Goal: Task Accomplishment & Management: Complete application form

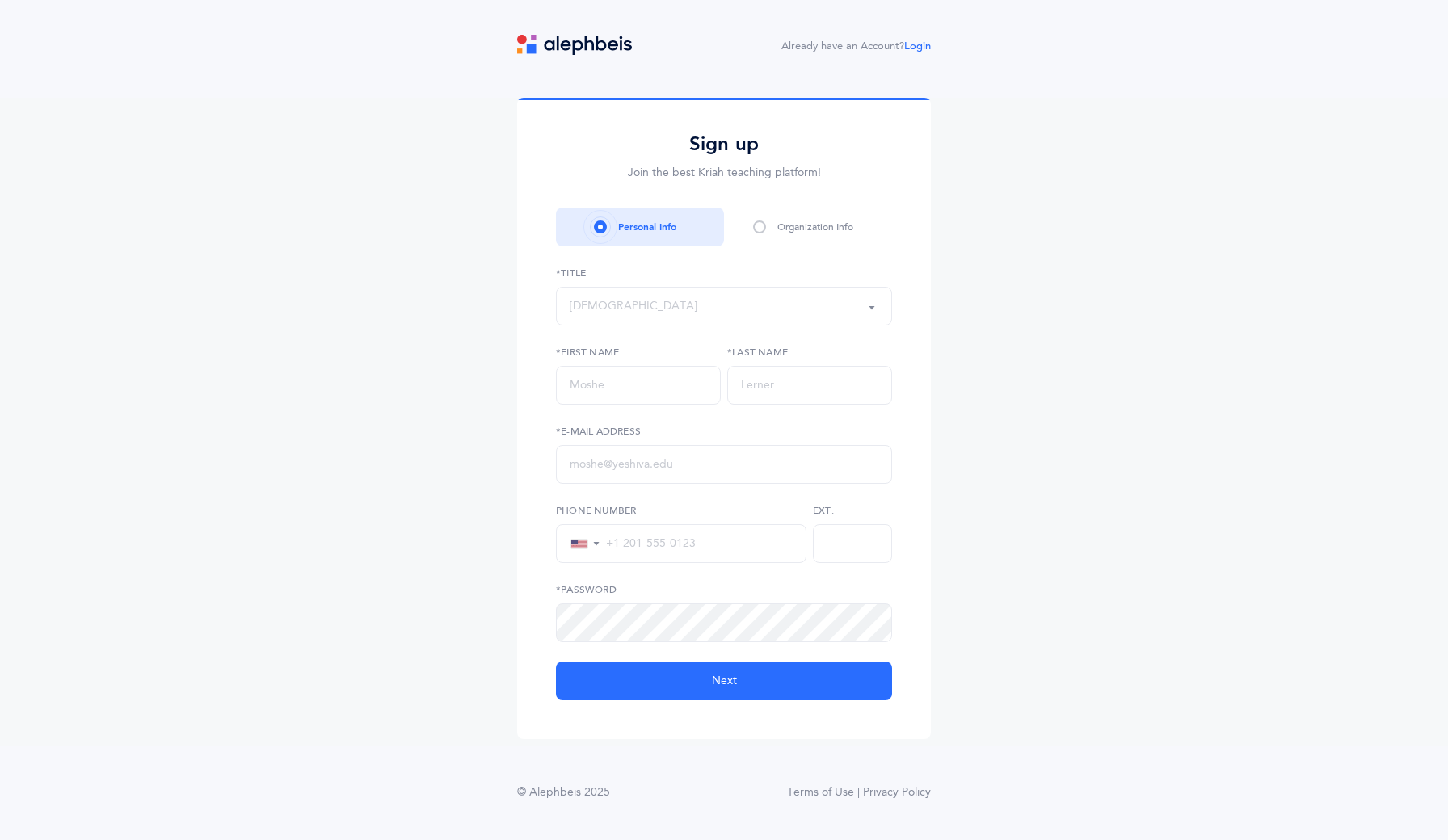
click at [613, 300] on div "[DEMOGRAPHIC_DATA]" at bounding box center [723, 305] width 309 height 27
click at [599, 454] on link "Mr." at bounding box center [723, 451] width 309 height 32
select select "3"
click at [620, 391] on input "text" at bounding box center [638, 385] width 165 height 39
type input "Mark"
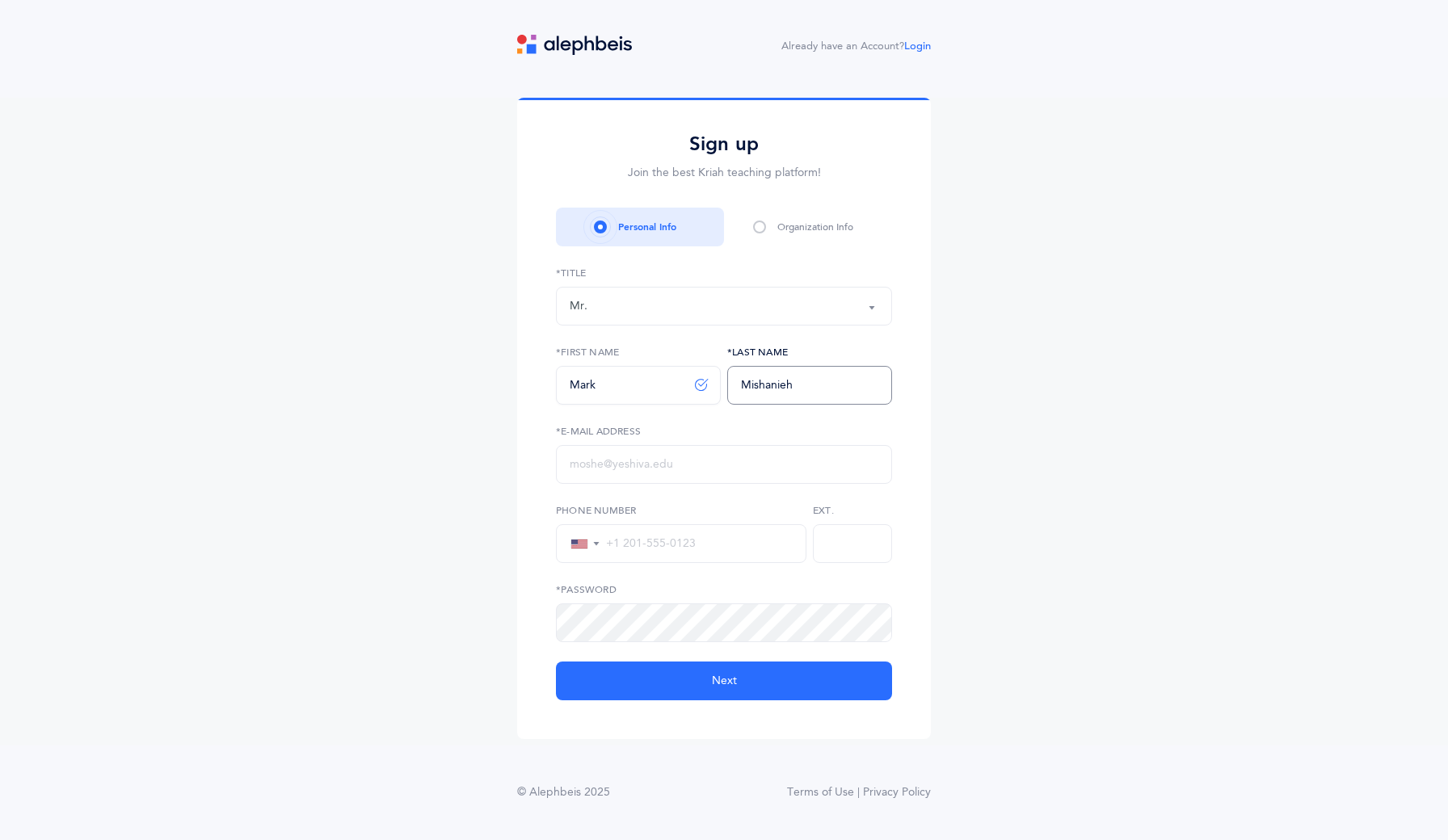
type input "Mishanieh"
type input "mmishanieh@gmail.com"
click at [650, 550] on input "tel" at bounding box center [696, 543] width 192 height 15
type input "+1 917-600-5406"
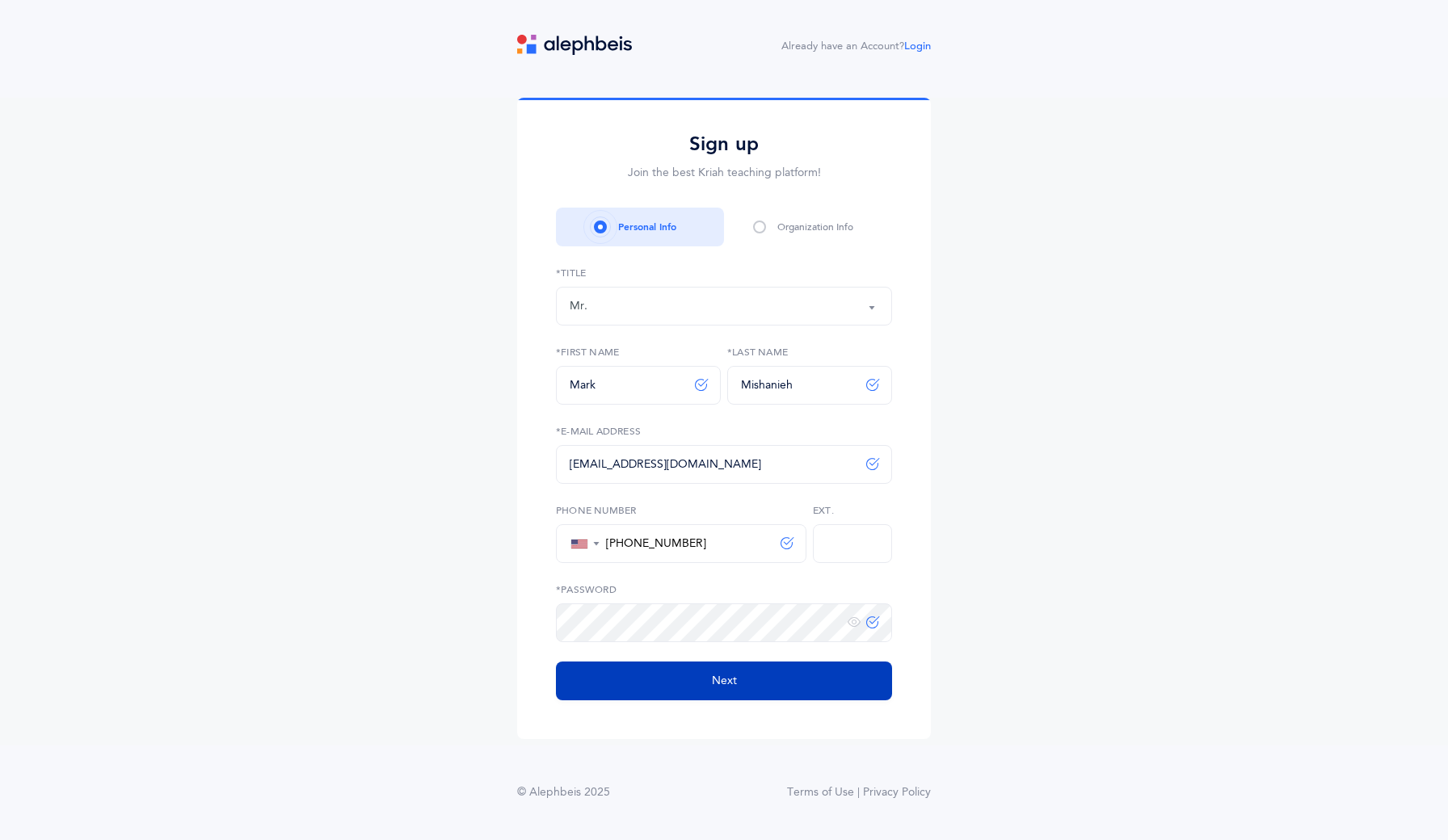
click at [762, 683] on button "Next" at bounding box center [724, 681] width 336 height 39
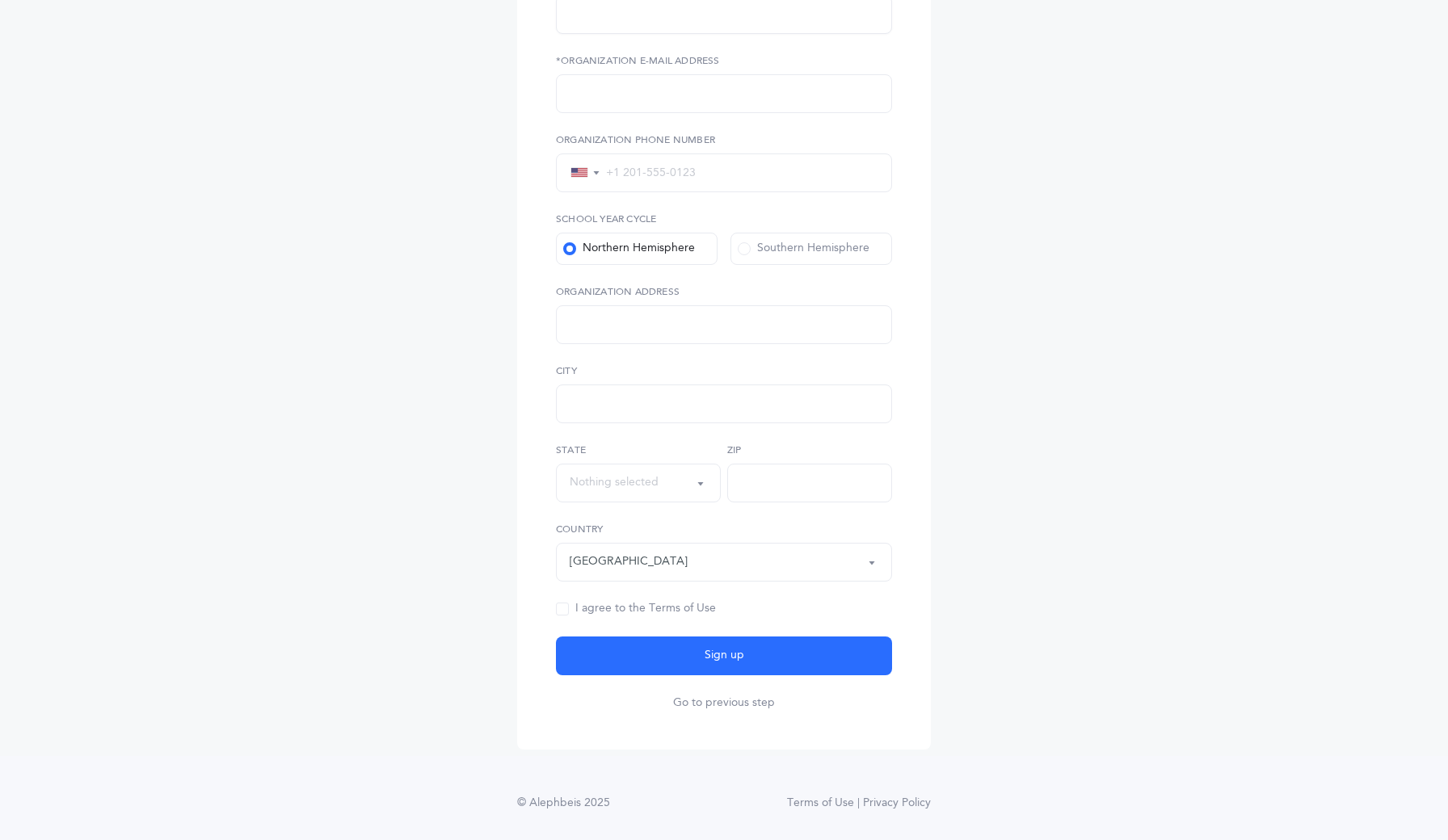
scroll to position [306, 0]
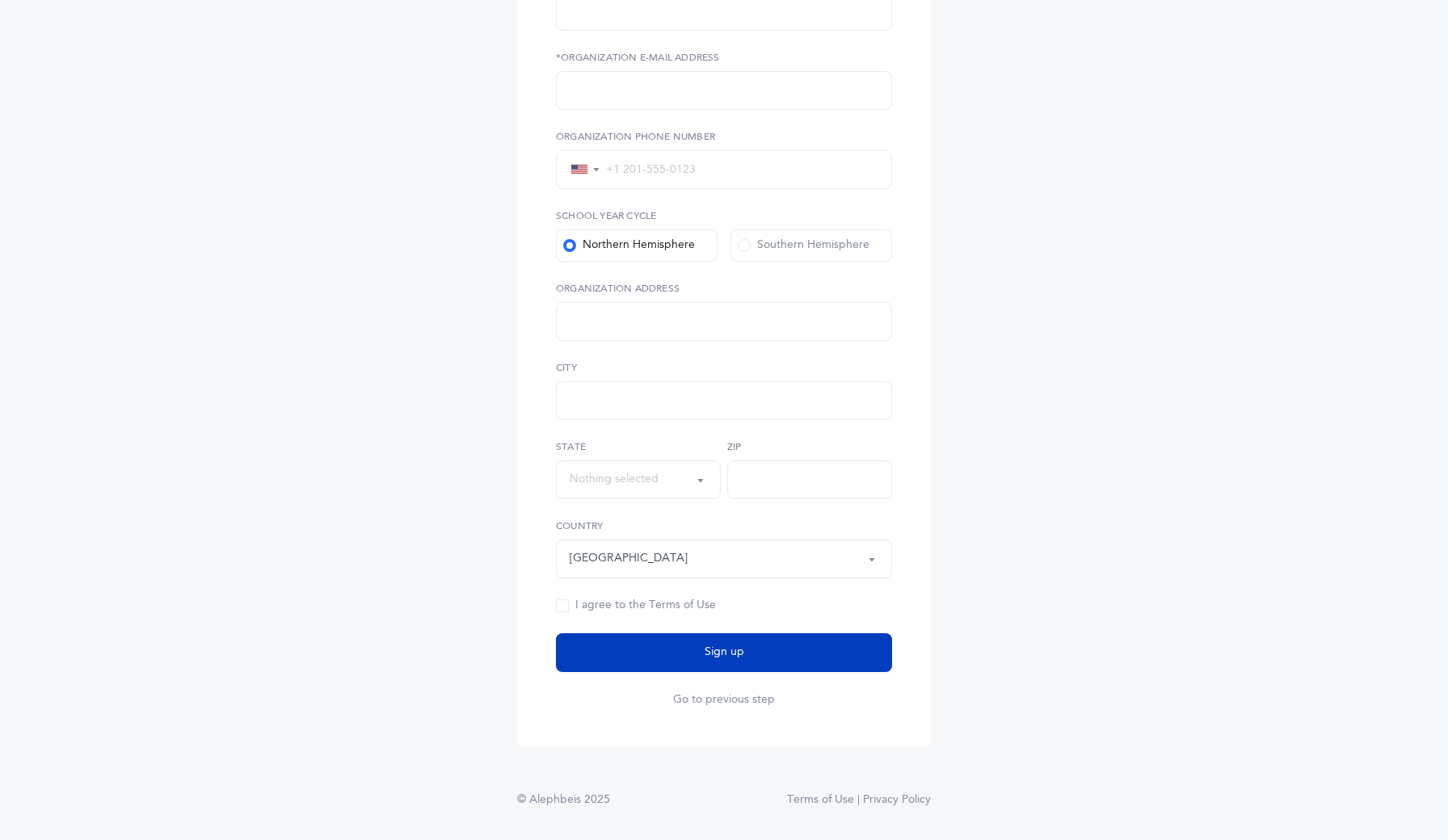
click at [733, 659] on span "Sign up" at bounding box center [724, 652] width 40 height 17
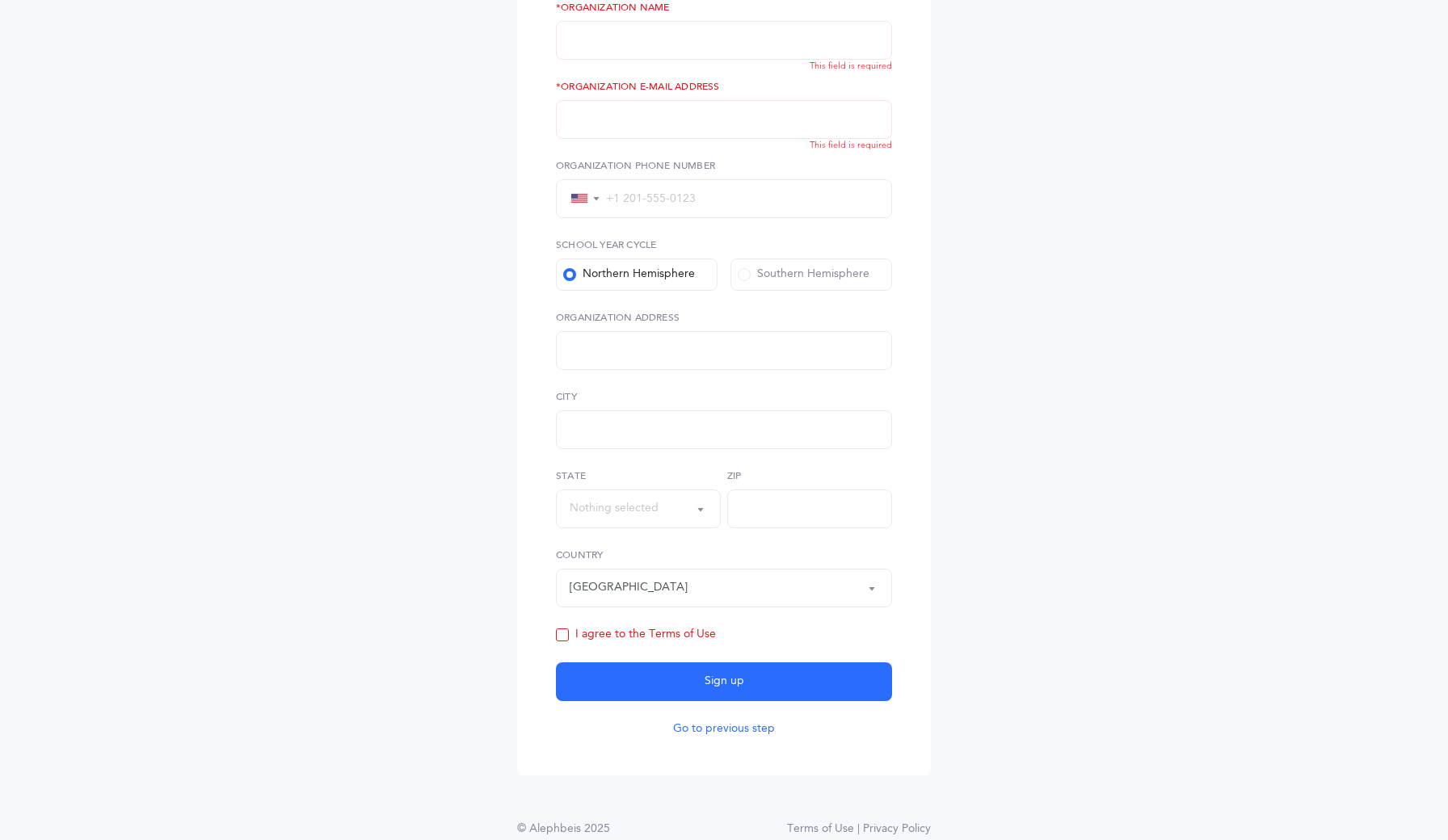
click at [729, 728] on button "Go to previous step" at bounding box center [724, 729] width 102 height 16
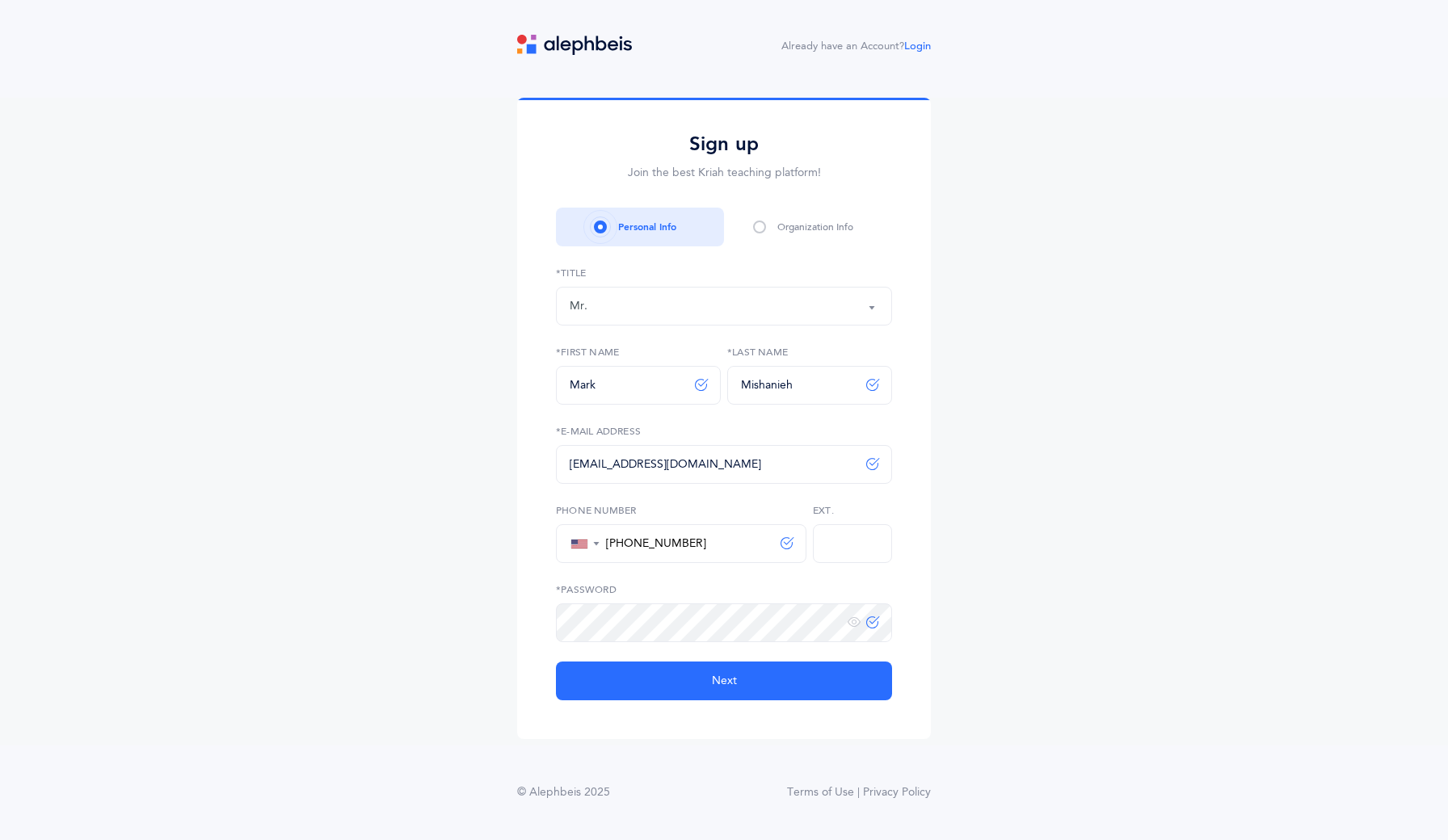
click at [761, 233] on span at bounding box center [759, 227] width 13 height 13
click at [760, 232] on span at bounding box center [759, 227] width 13 height 13
click at [861, 679] on button "Next" at bounding box center [724, 681] width 336 height 39
select select
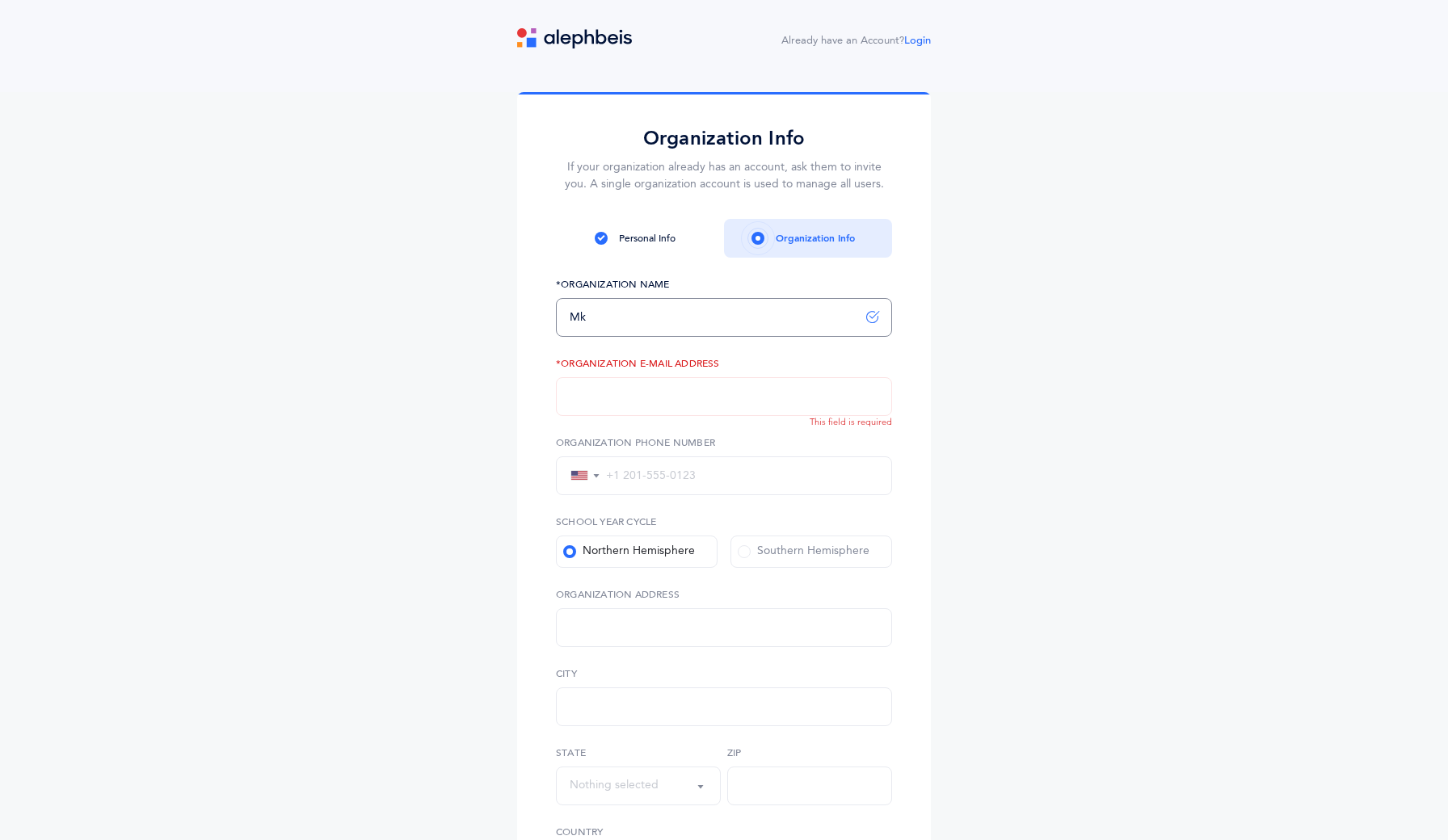
type input "M"
type input "Mishanieh"
type input "mmishanieh@gmail.com"
type input "+1 917-600-5406"
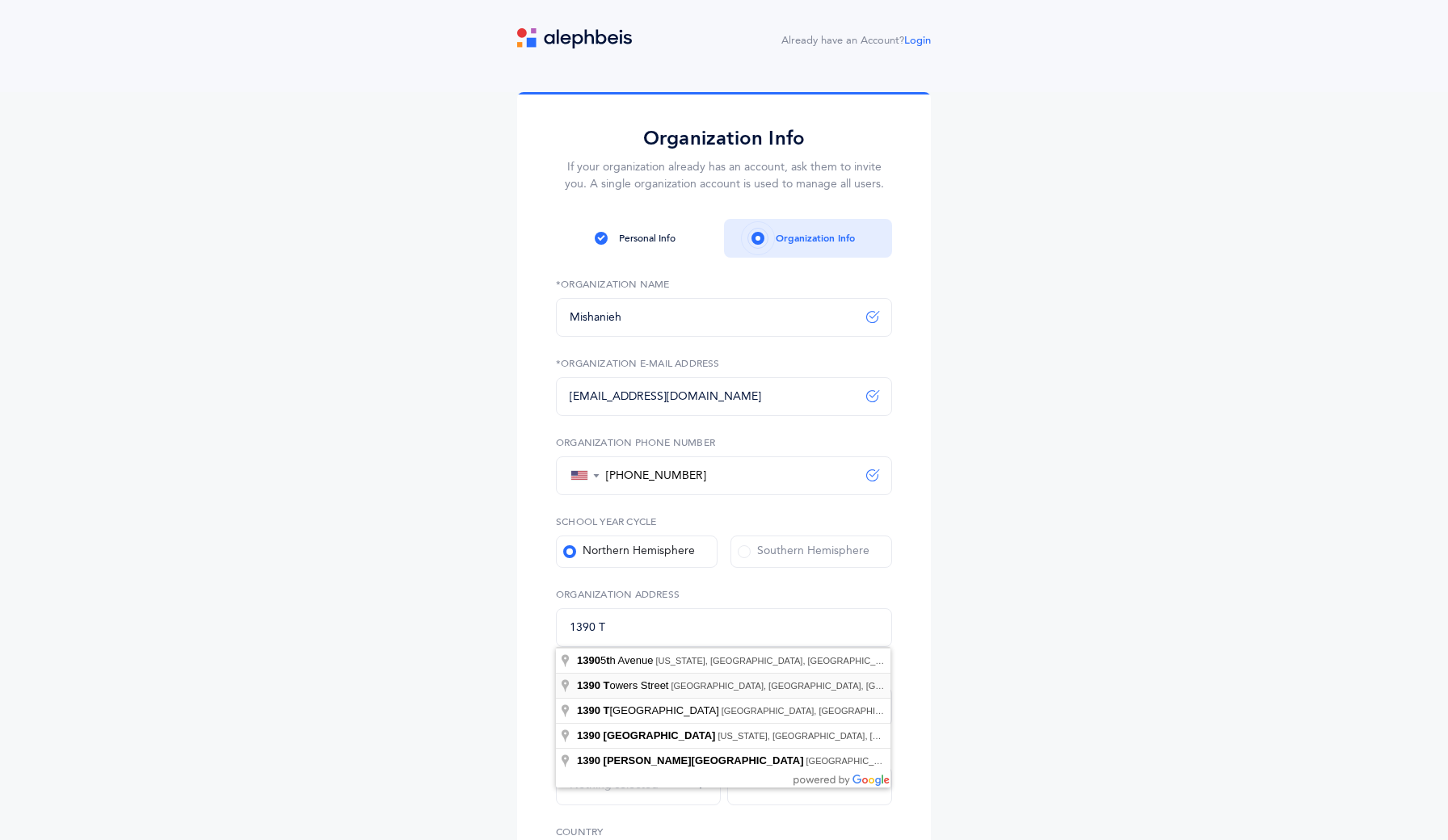
type input "1390 Towers Street, Lakewood, NJ, USA"
type input "Lakewood"
select select "New Jersey"
type input "08701"
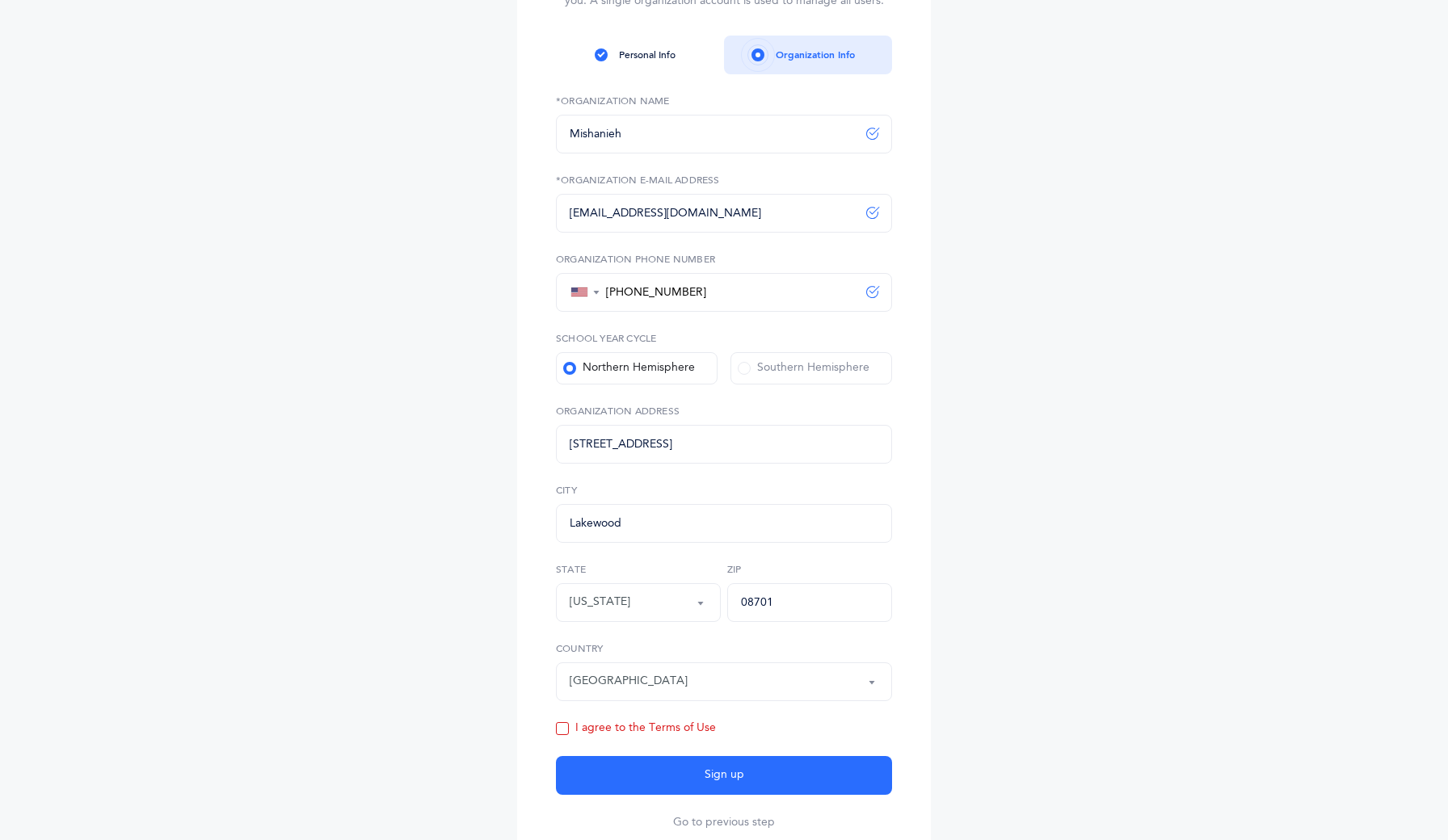
scroll to position [306, 0]
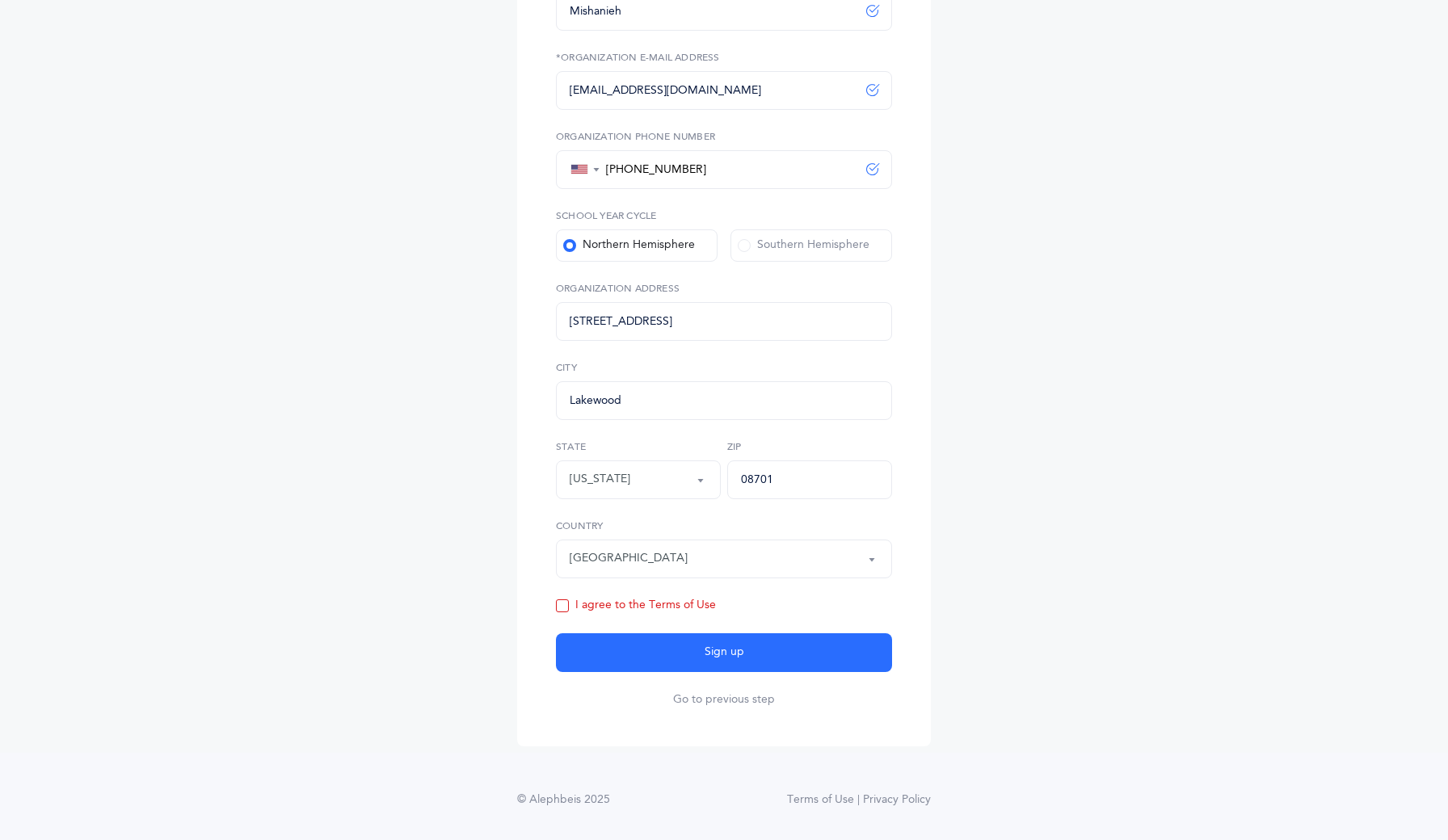
click at [647, 615] on form "Mishanieh *Organization Name mmishanieh@gmail.com *Organization E-Mail Address …" at bounding box center [724, 339] width 336 height 737
click at [630, 607] on div "I agree to the Terms of Use" at bounding box center [636, 606] width 160 height 16
click at [0, 0] on input "I agree to the Terms of Use" at bounding box center [0, 0] width 0 height 0
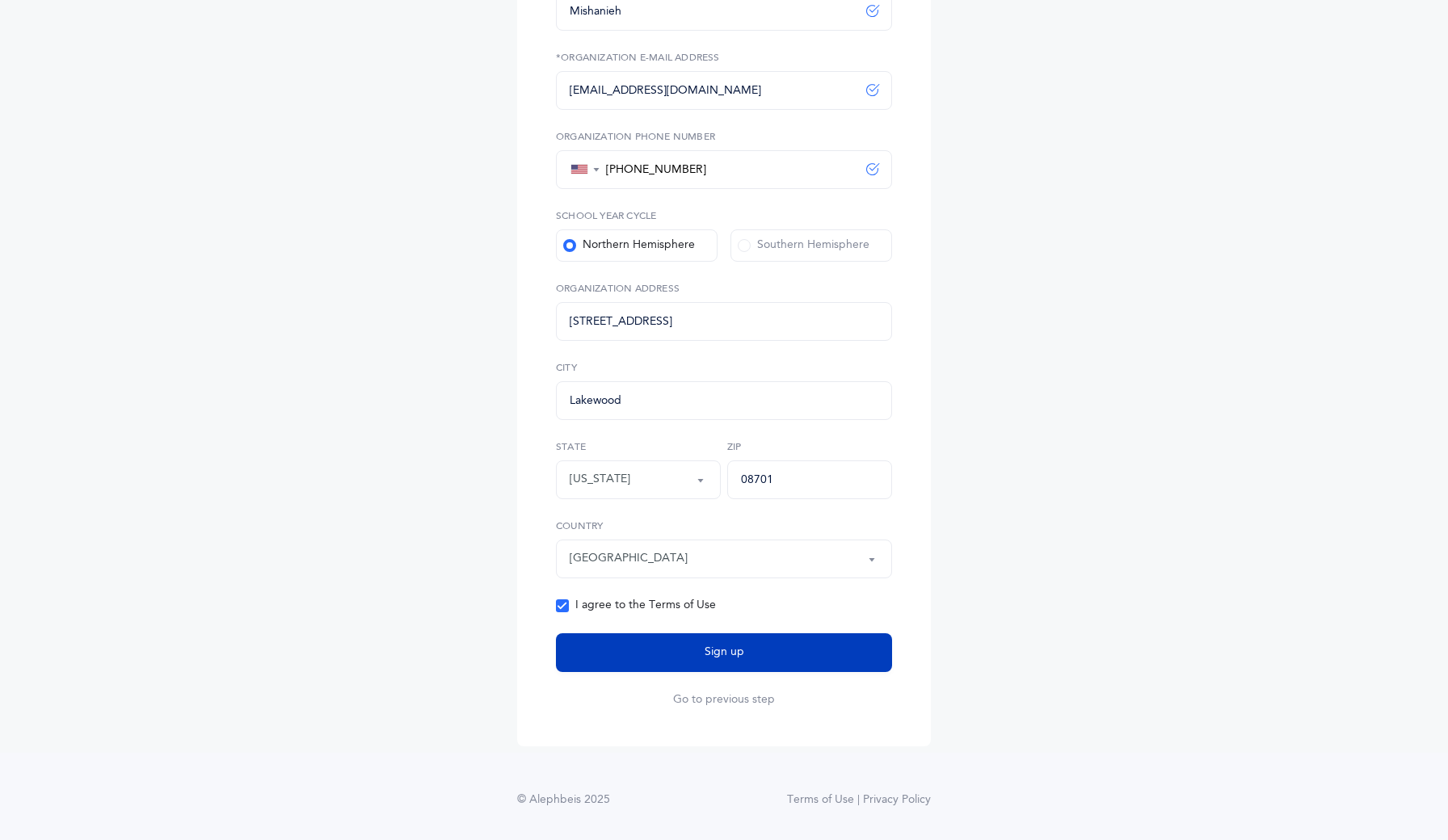
click at [661, 654] on button "Sign up" at bounding box center [724, 652] width 336 height 39
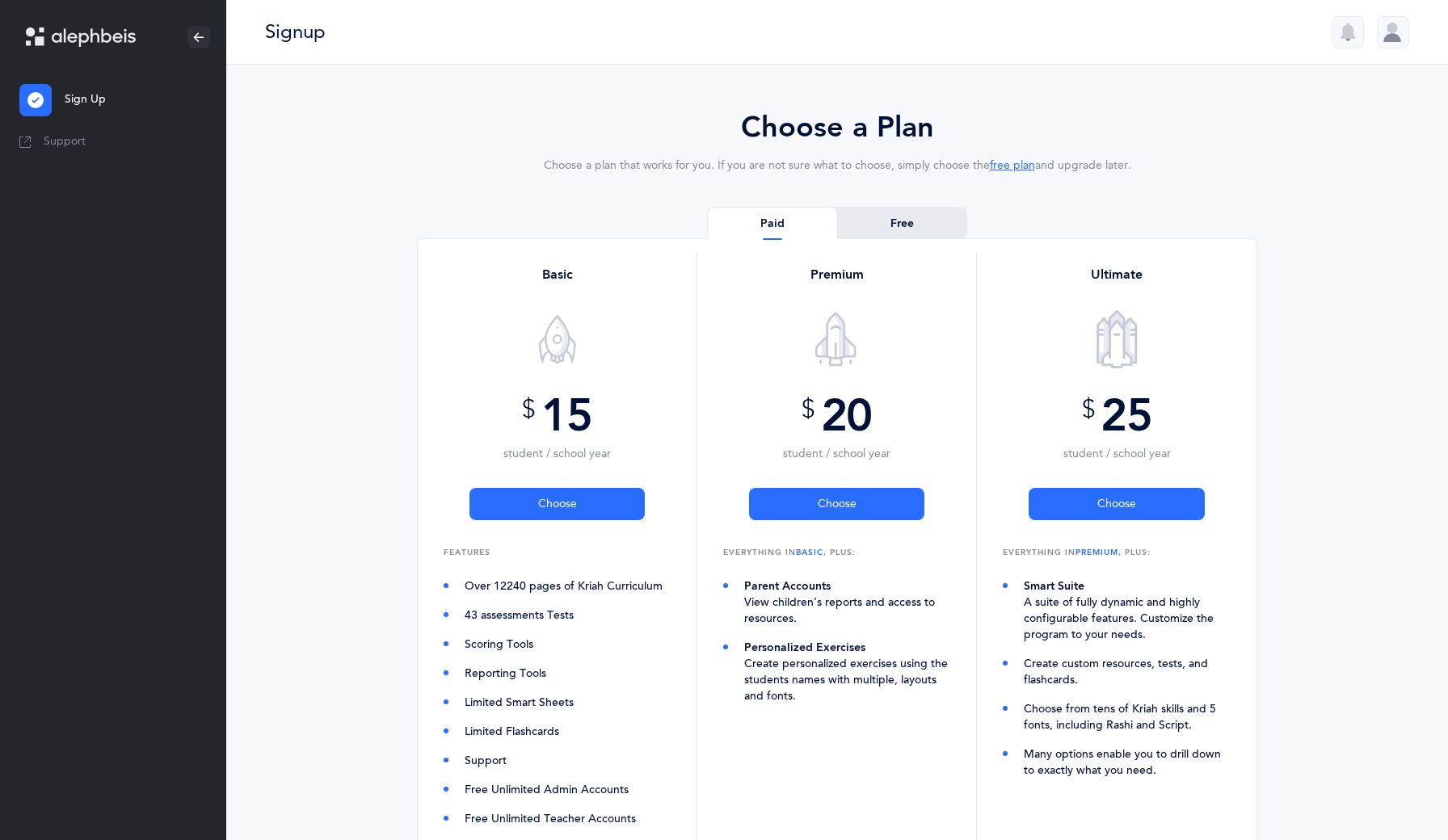
click at [924, 225] on link "Free" at bounding box center [901, 224] width 129 height 32
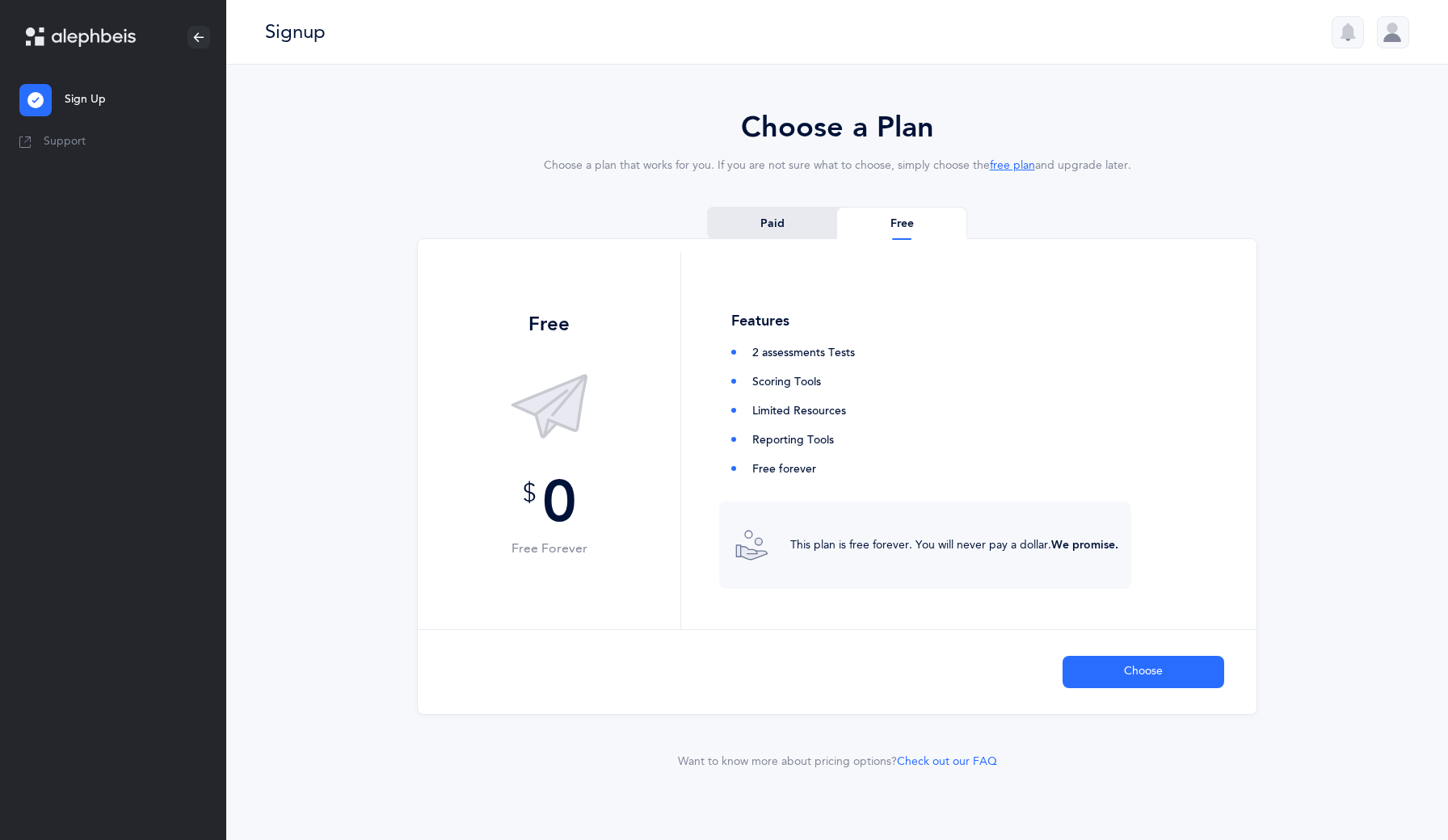
click at [786, 221] on link "Paid" at bounding box center [772, 224] width 129 height 32
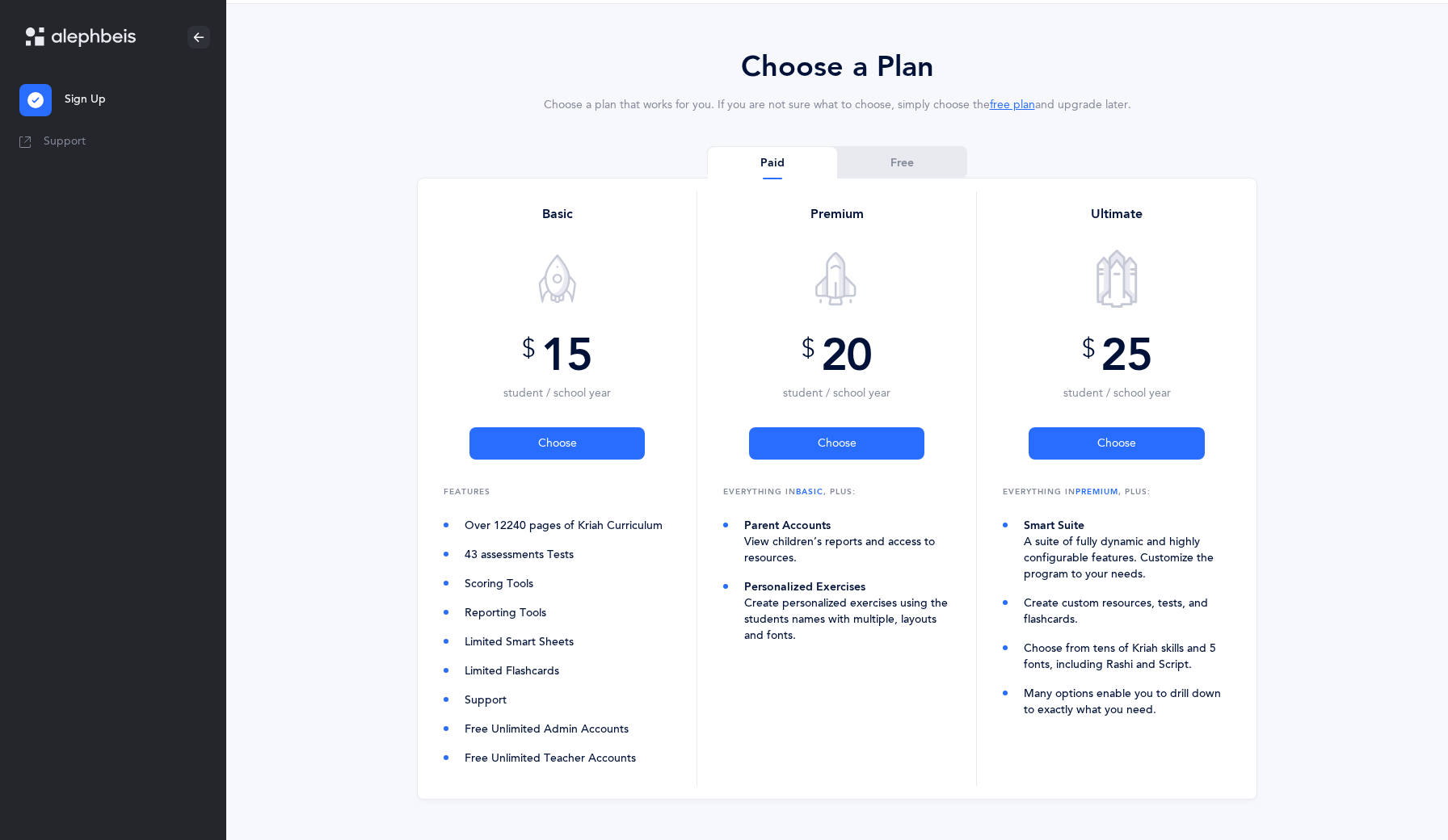
scroll to position [140, 0]
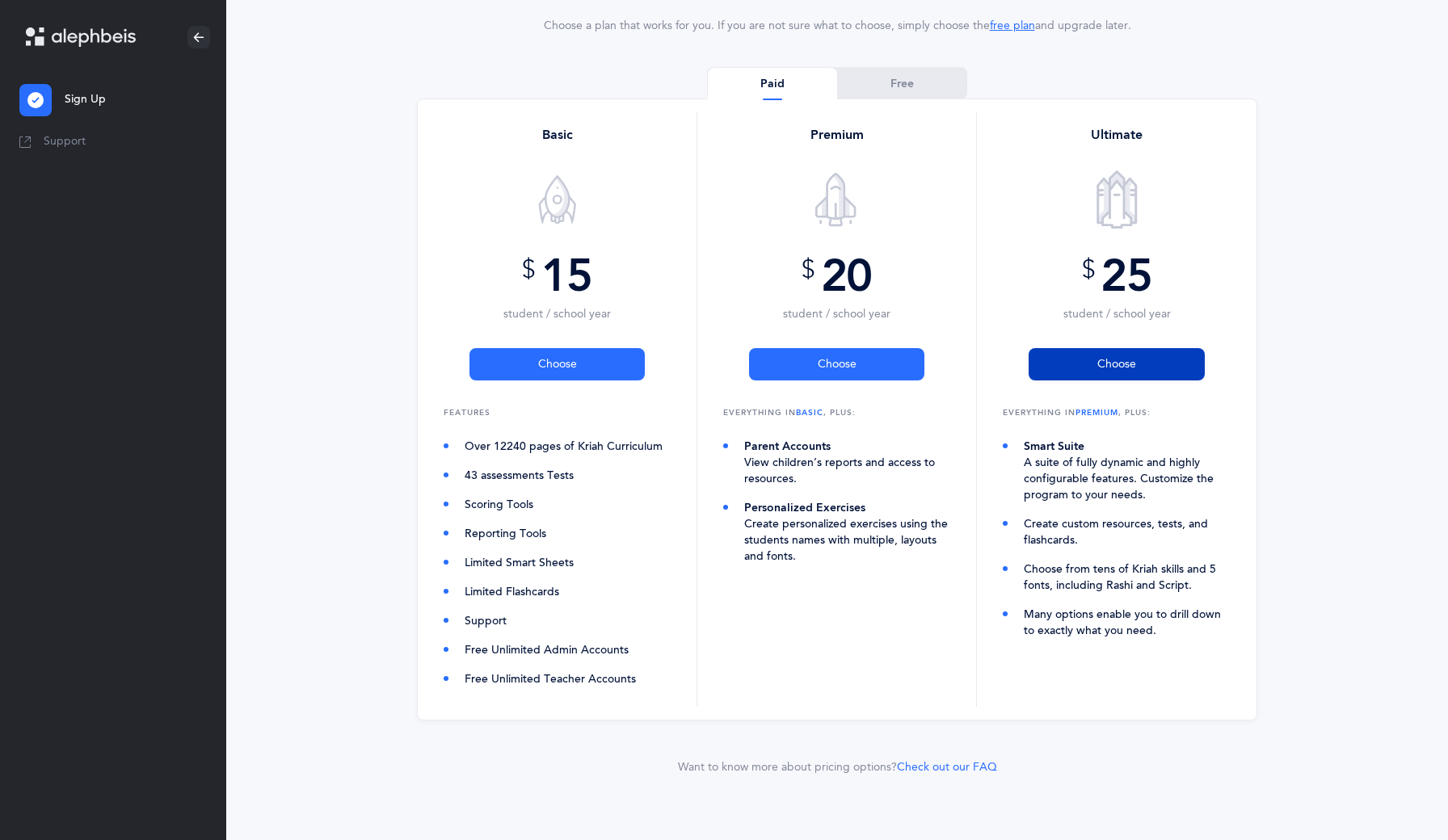
click at [1102, 373] on button "Choose" at bounding box center [1116, 364] width 176 height 32
click at [896, 80] on link "Free" at bounding box center [901, 84] width 129 height 32
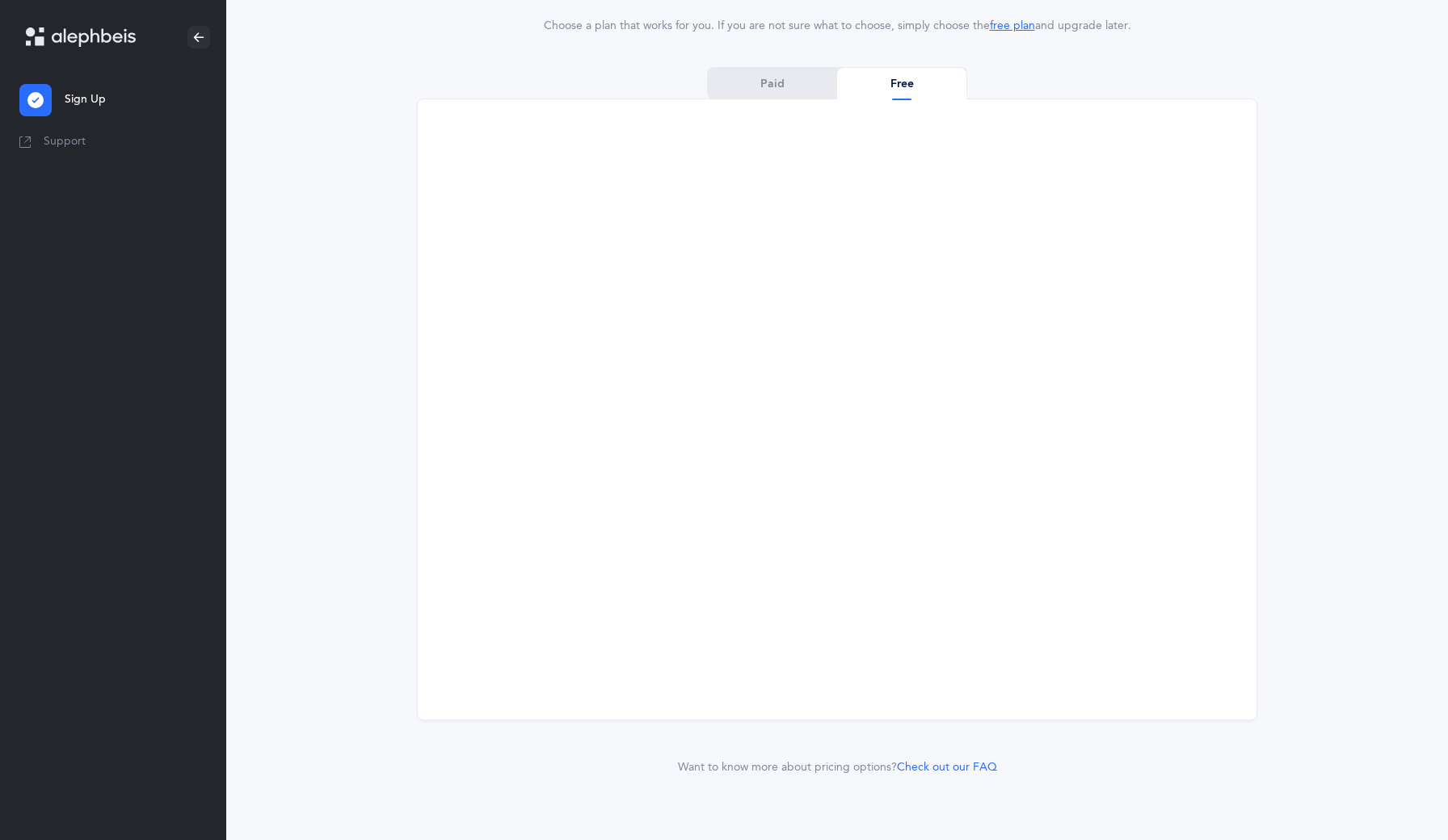
scroll to position [0, 0]
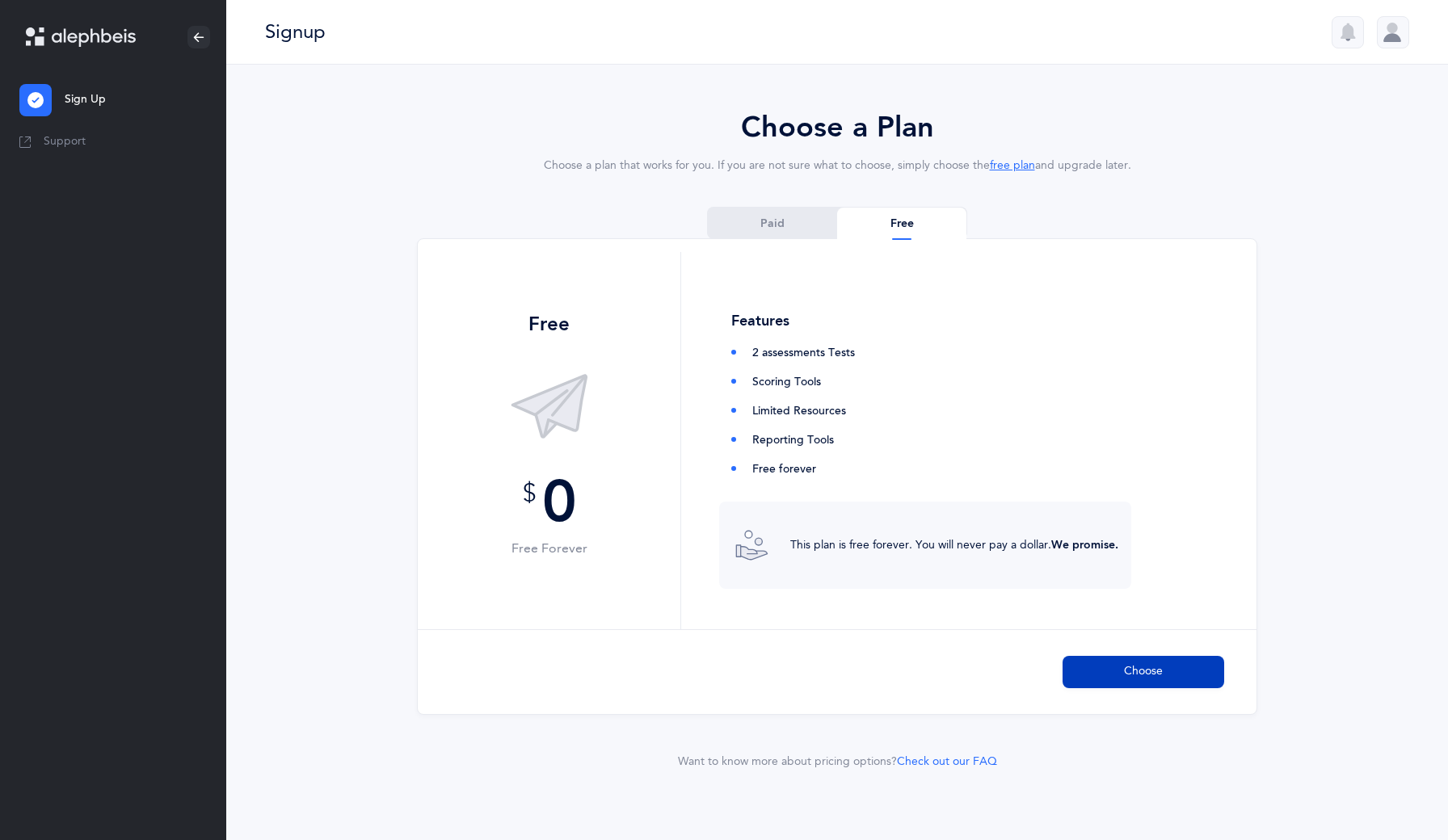
click at [1136, 666] on span "Choose" at bounding box center [1143, 671] width 39 height 17
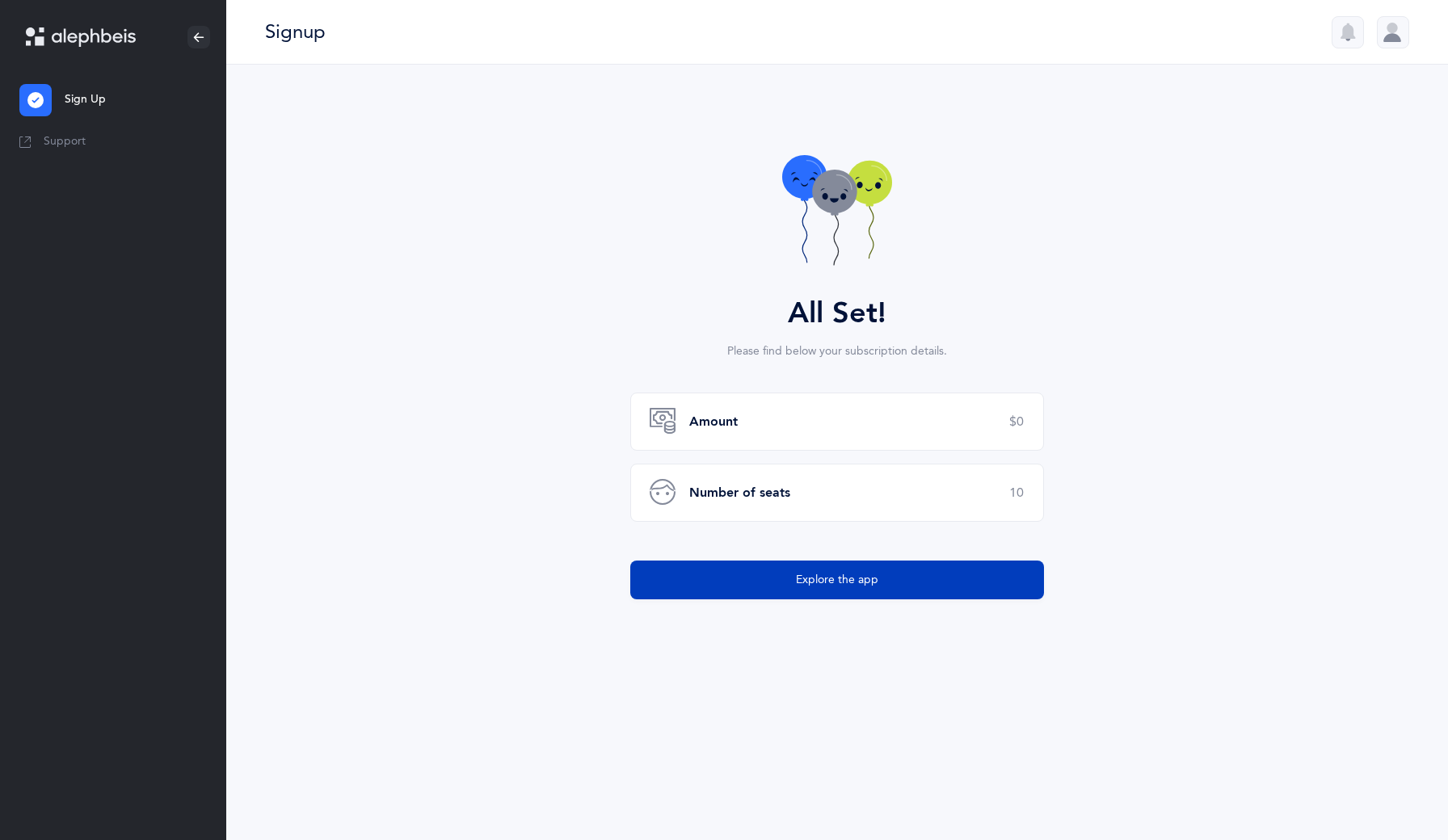
click at [893, 584] on button "Explore the app" at bounding box center [837, 580] width 414 height 39
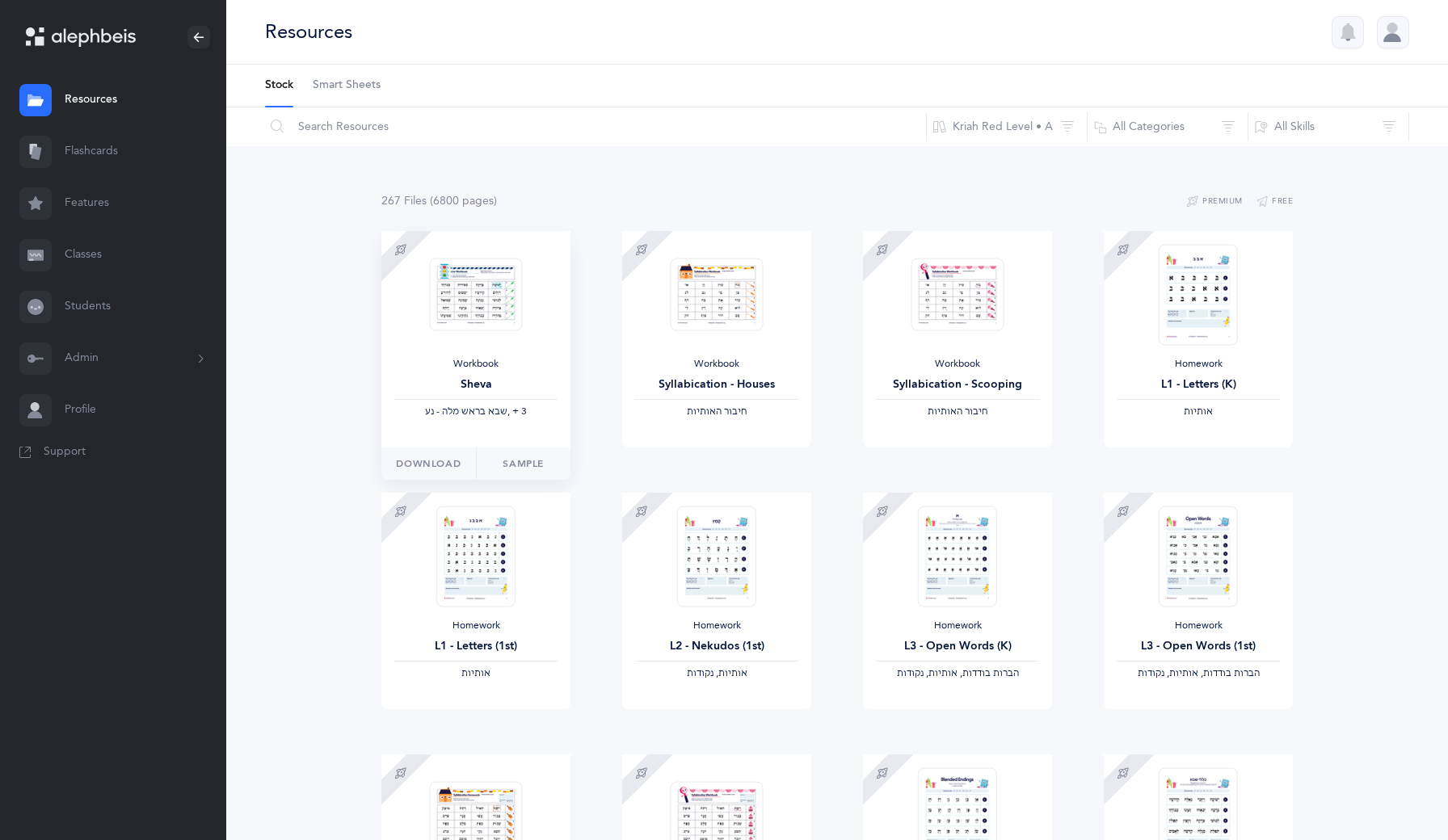
click at [491, 322] on img at bounding box center [476, 295] width 93 height 74
click at [1036, 128] on button "Kriah Red Level • A" at bounding box center [1007, 126] width 162 height 39
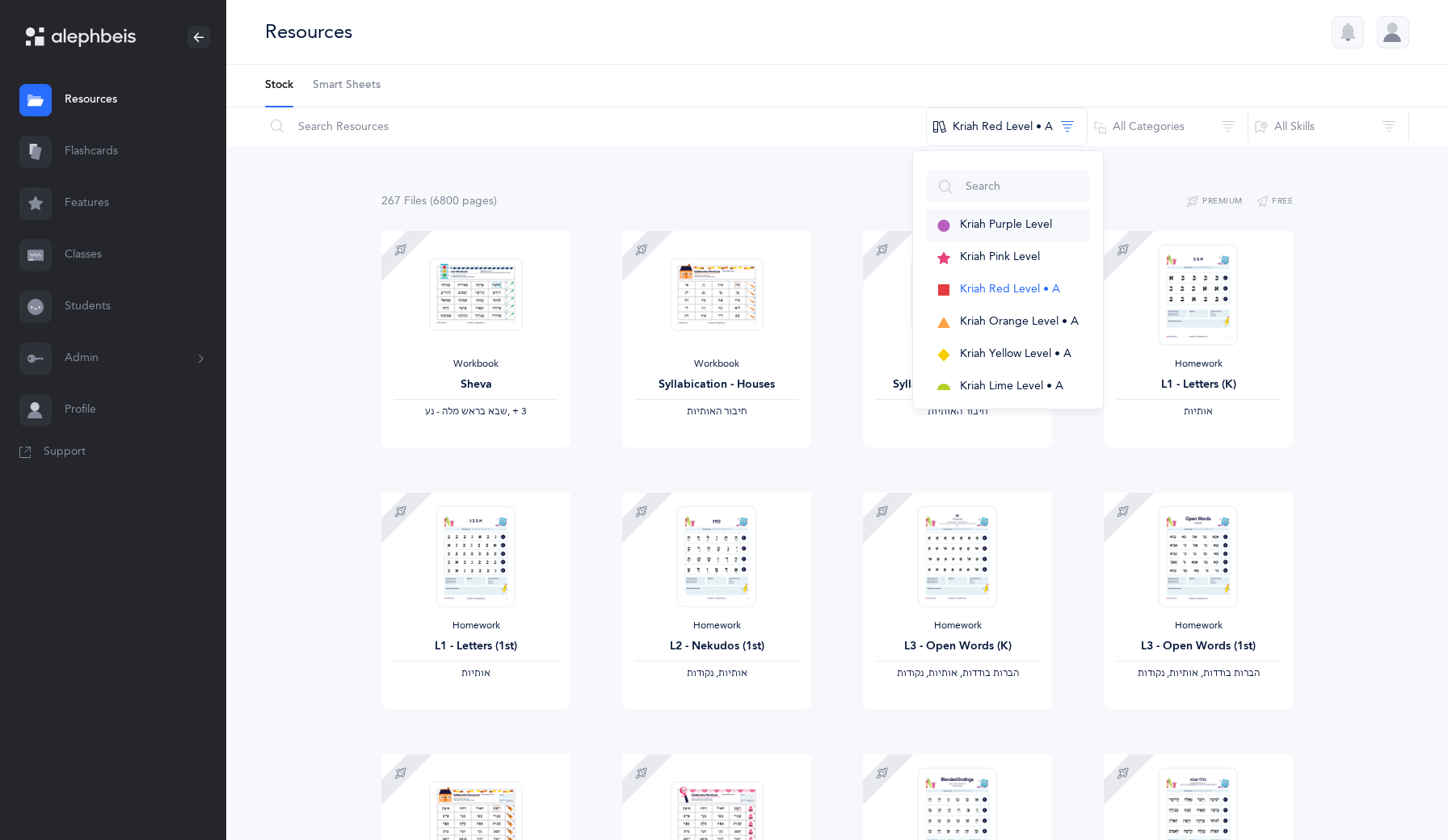
click at [1008, 231] on button "Kriah Purple Level" at bounding box center [1008, 225] width 164 height 32
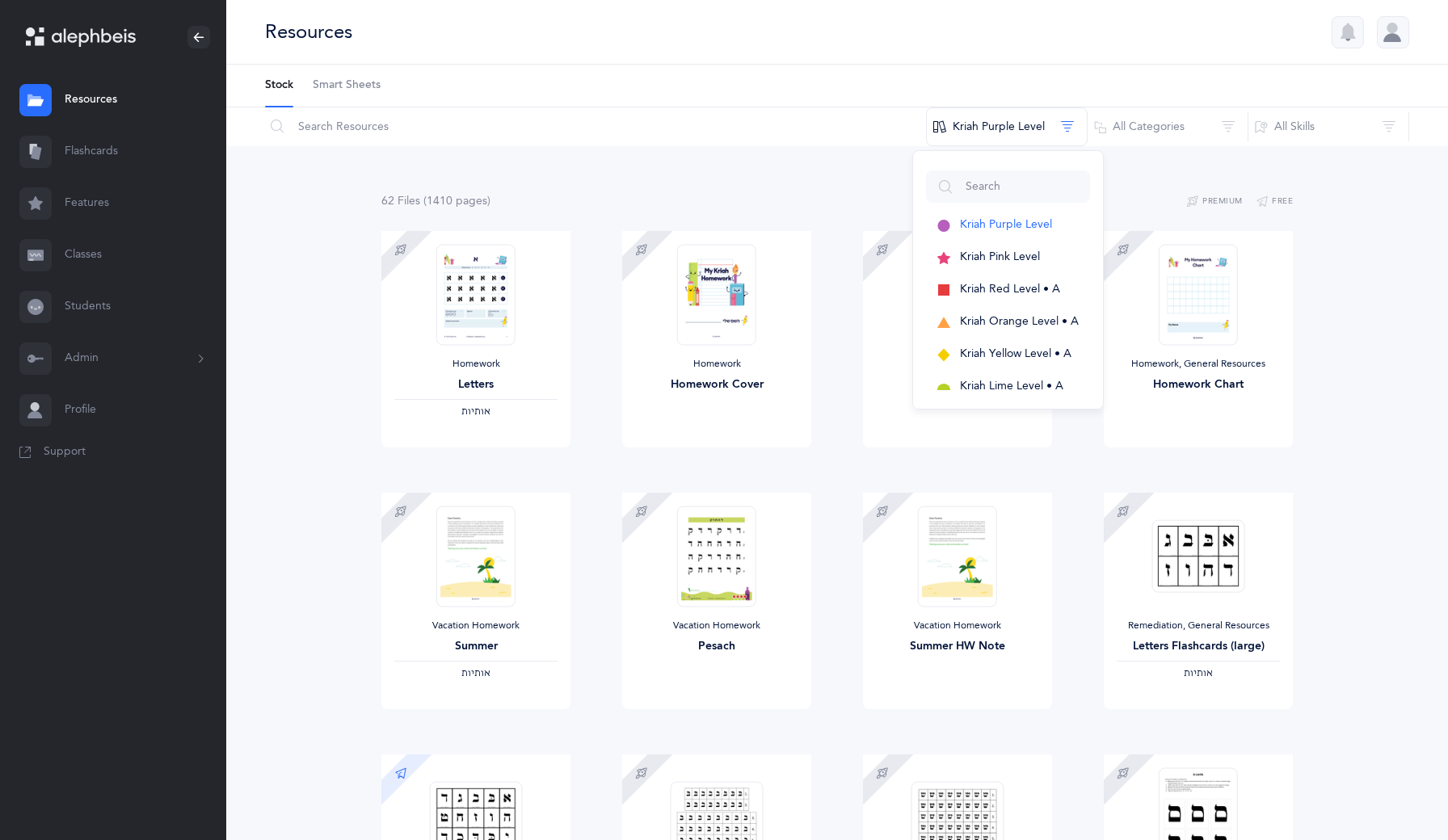
click at [372, 94] on link "Smart Sheets" at bounding box center [347, 86] width 68 height 42
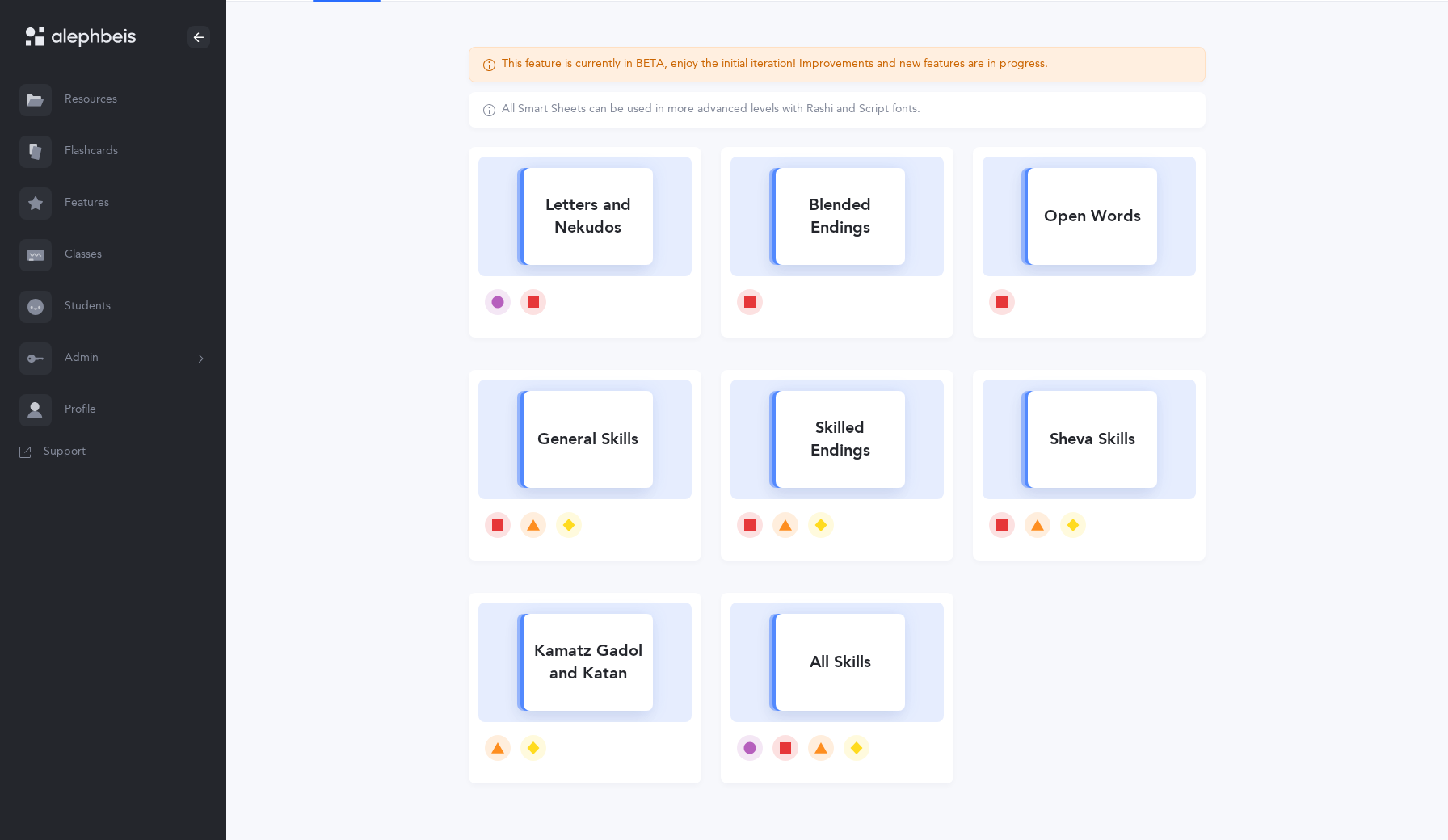
scroll to position [145, 0]
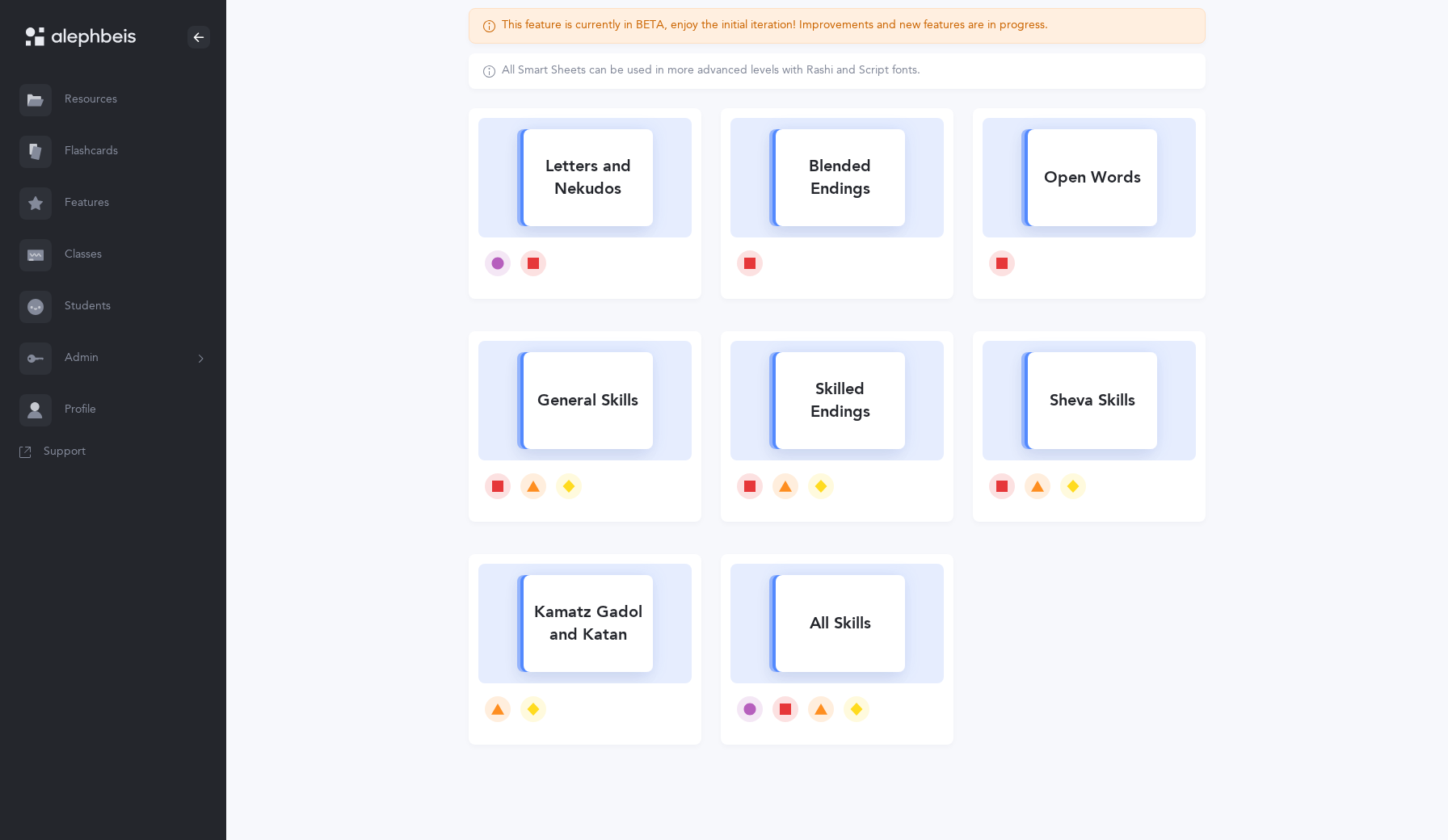
click at [606, 165] on div "Letters and Nekudos" at bounding box center [587, 177] width 129 height 65
select select
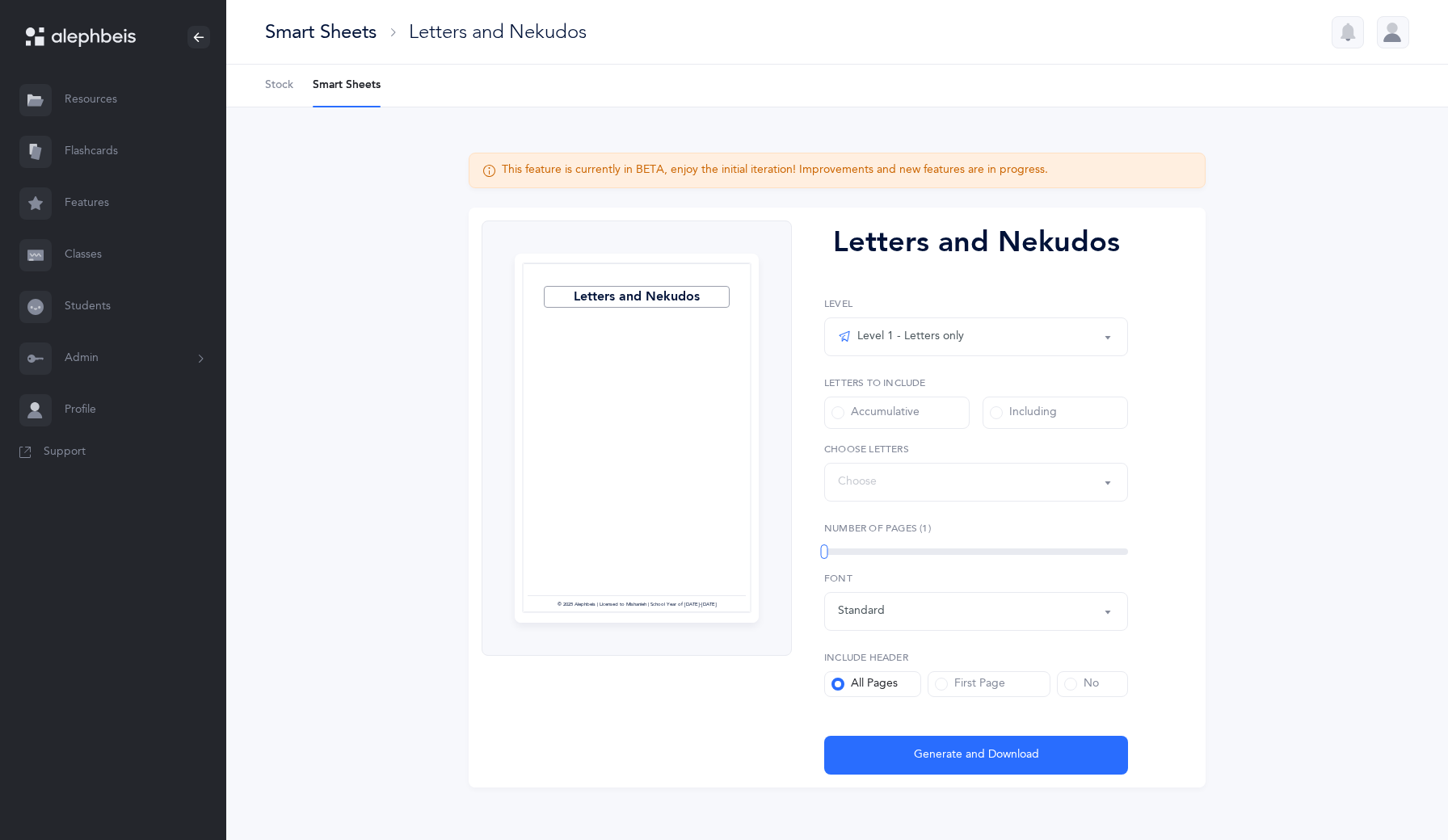
select select "27"
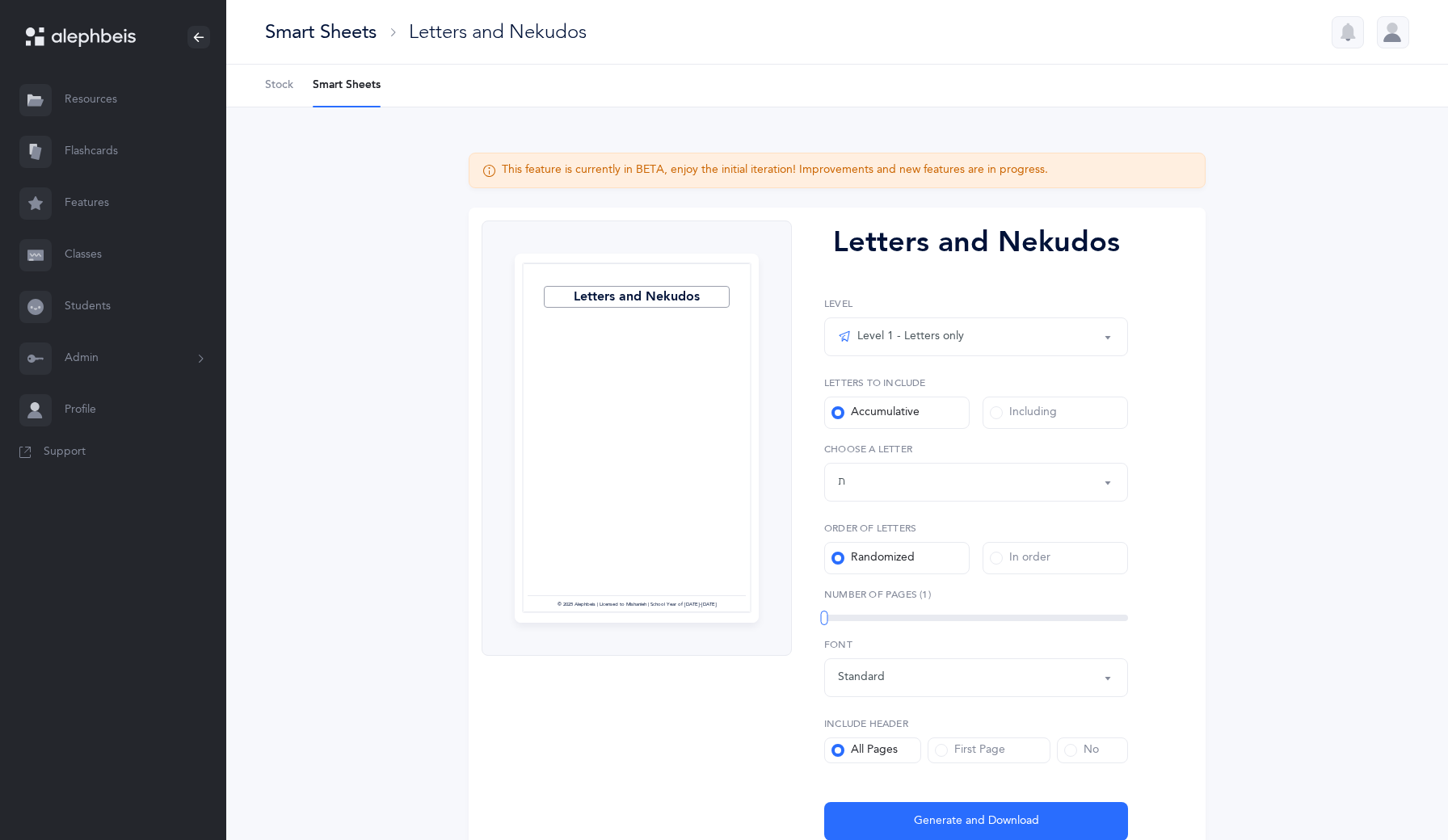
click at [275, 86] on span "Stock" at bounding box center [279, 86] width 28 height 16
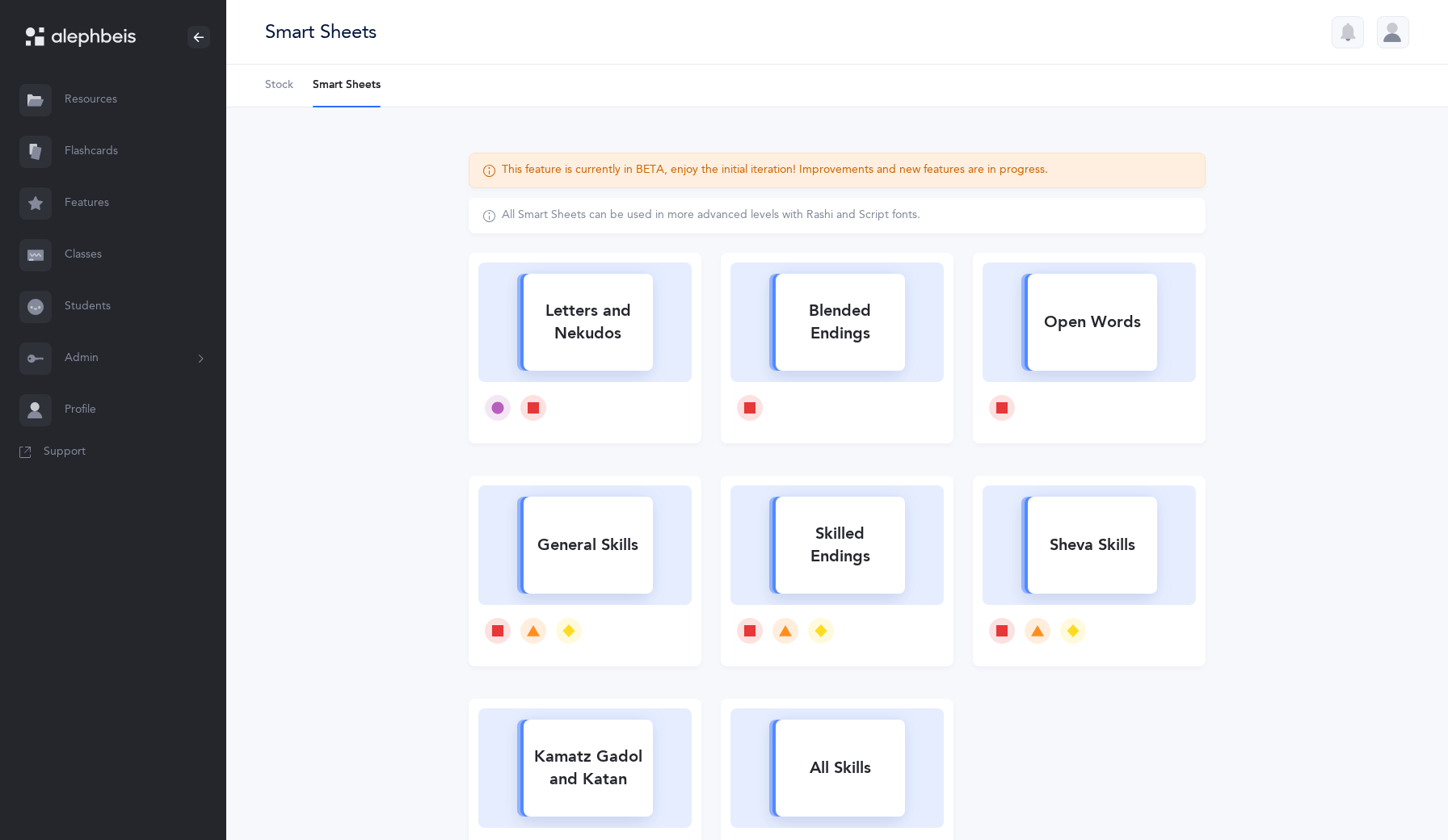
click at [114, 277] on link "Classes" at bounding box center [113, 255] width 226 height 52
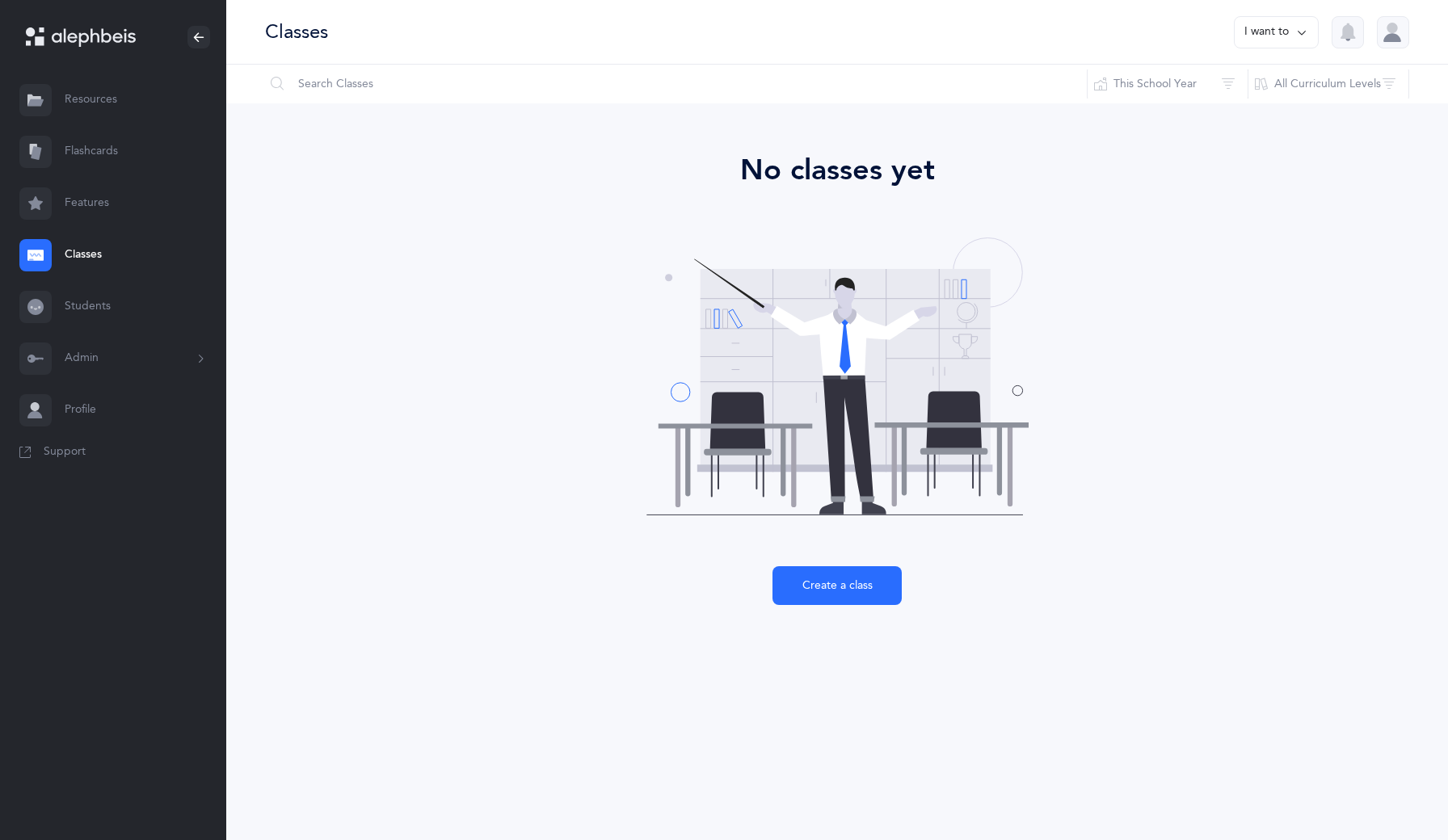
click at [126, 347] on button "Admin" at bounding box center [113, 359] width 226 height 52
click at [108, 315] on link "Students" at bounding box center [113, 307] width 226 height 52
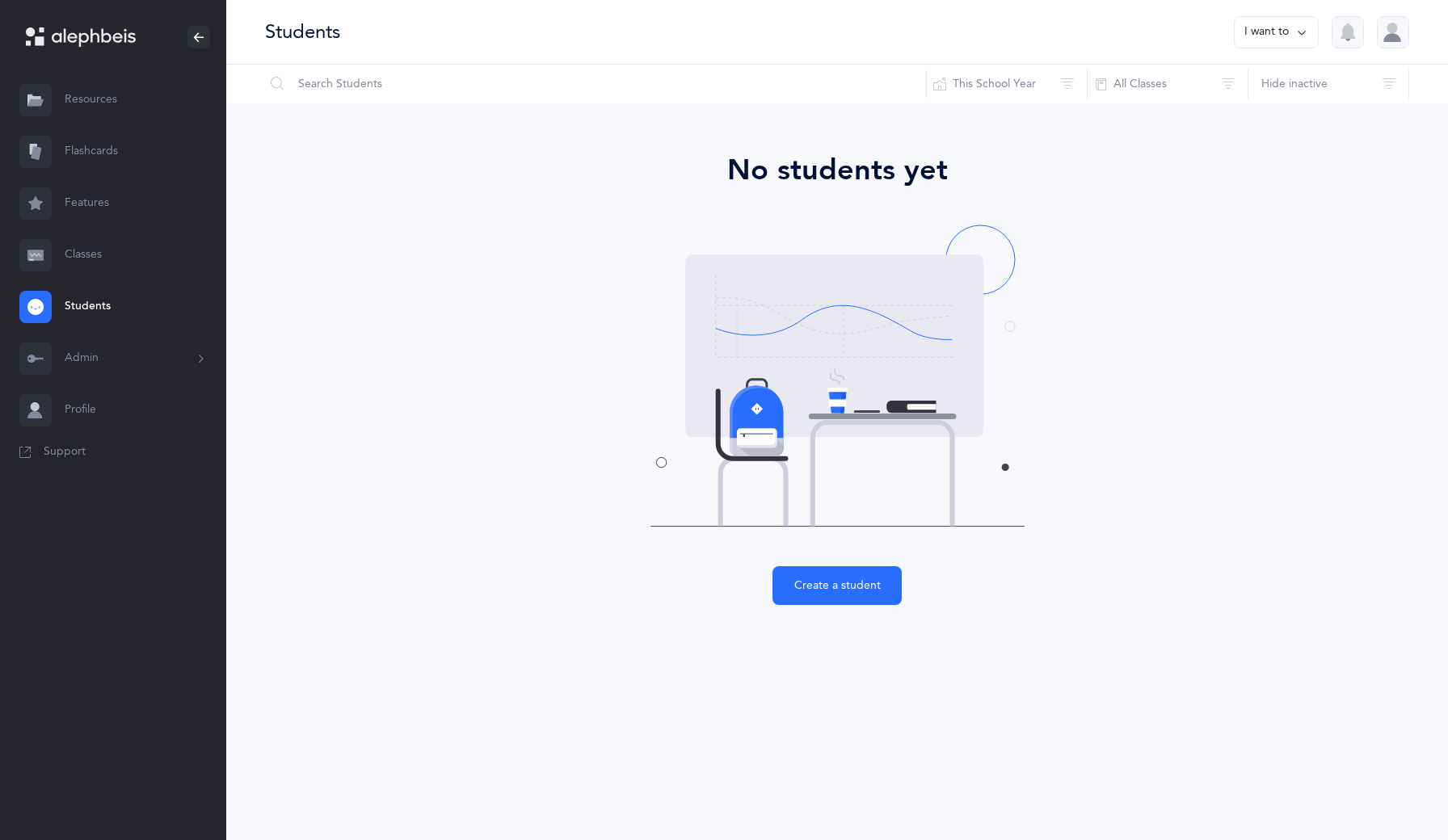
click at [86, 104] on link "Resources" at bounding box center [113, 100] width 226 height 52
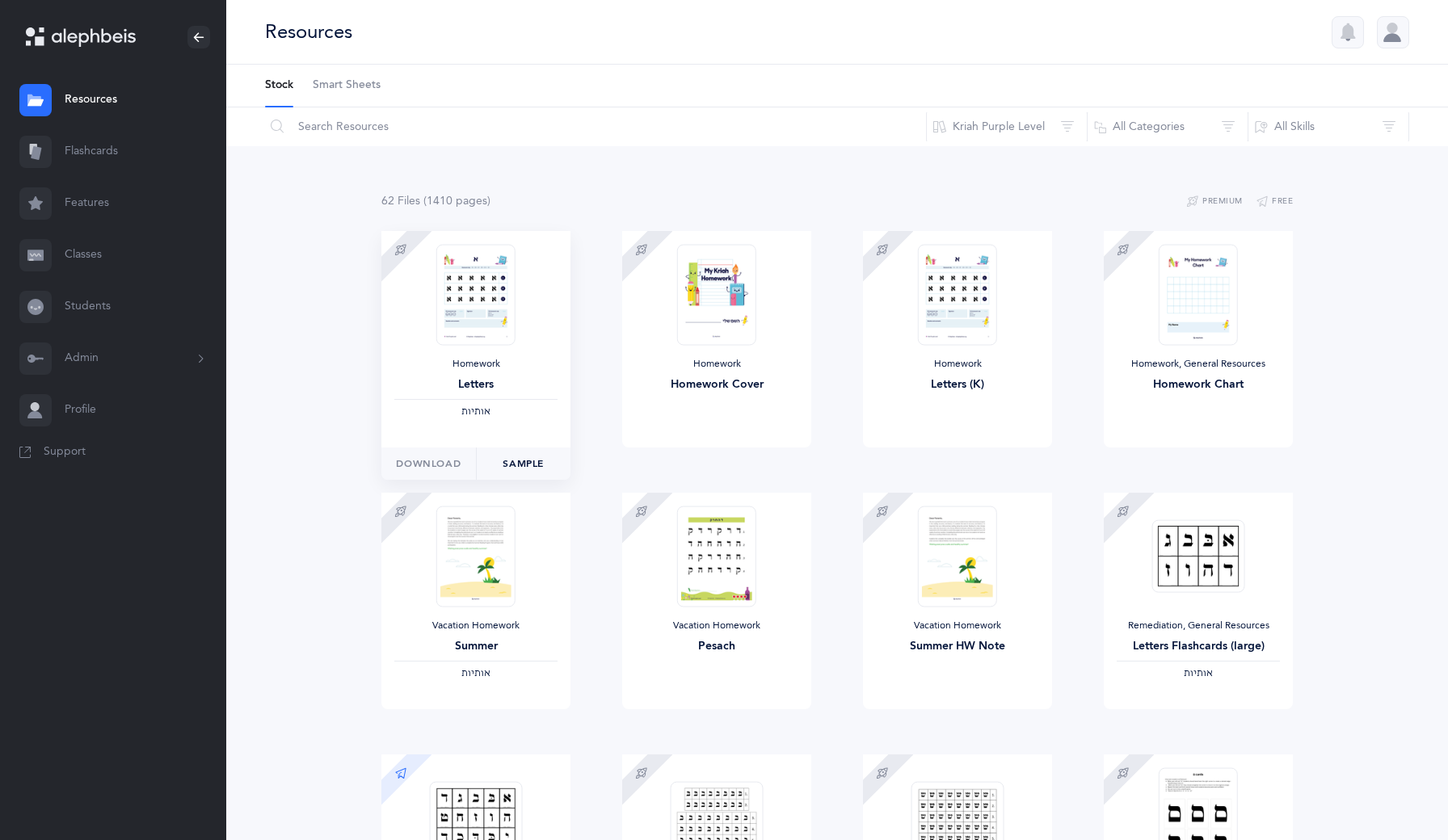
click at [526, 456] on link "Sample" at bounding box center [523, 464] width 95 height 32
